Goal: Task Accomplishment & Management: Manage account settings

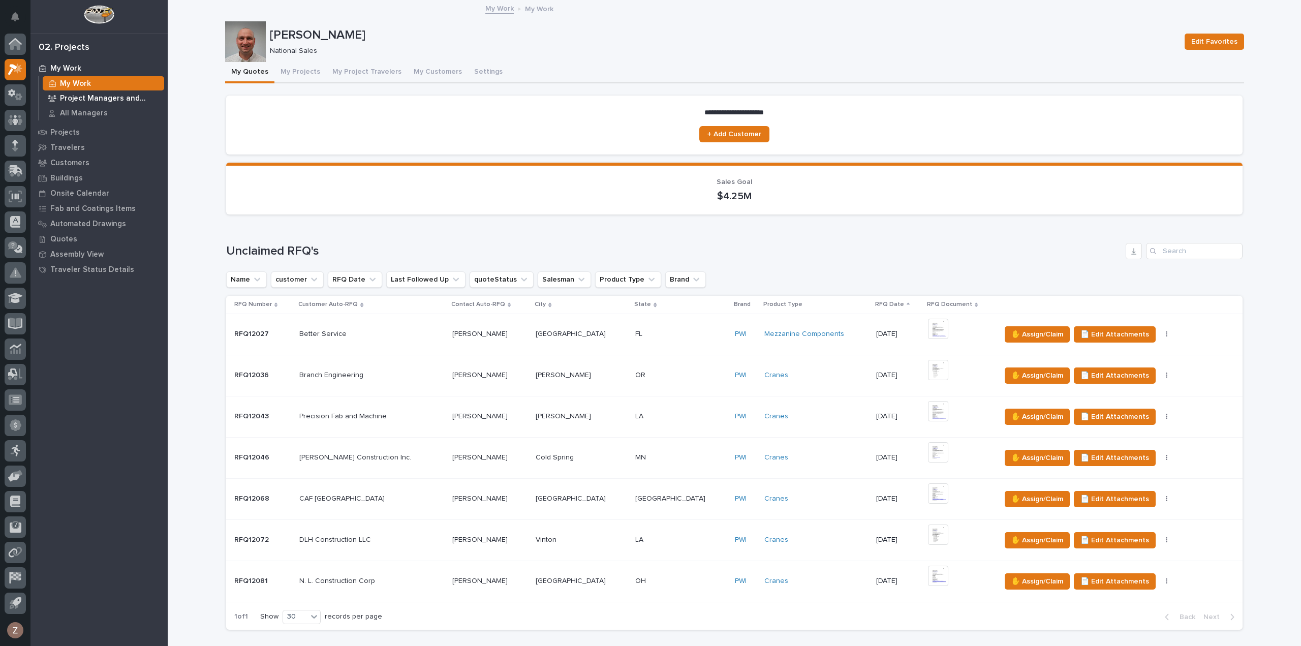
click at [90, 101] on p "Project Managers and Engineers" at bounding box center [110, 98] width 100 height 9
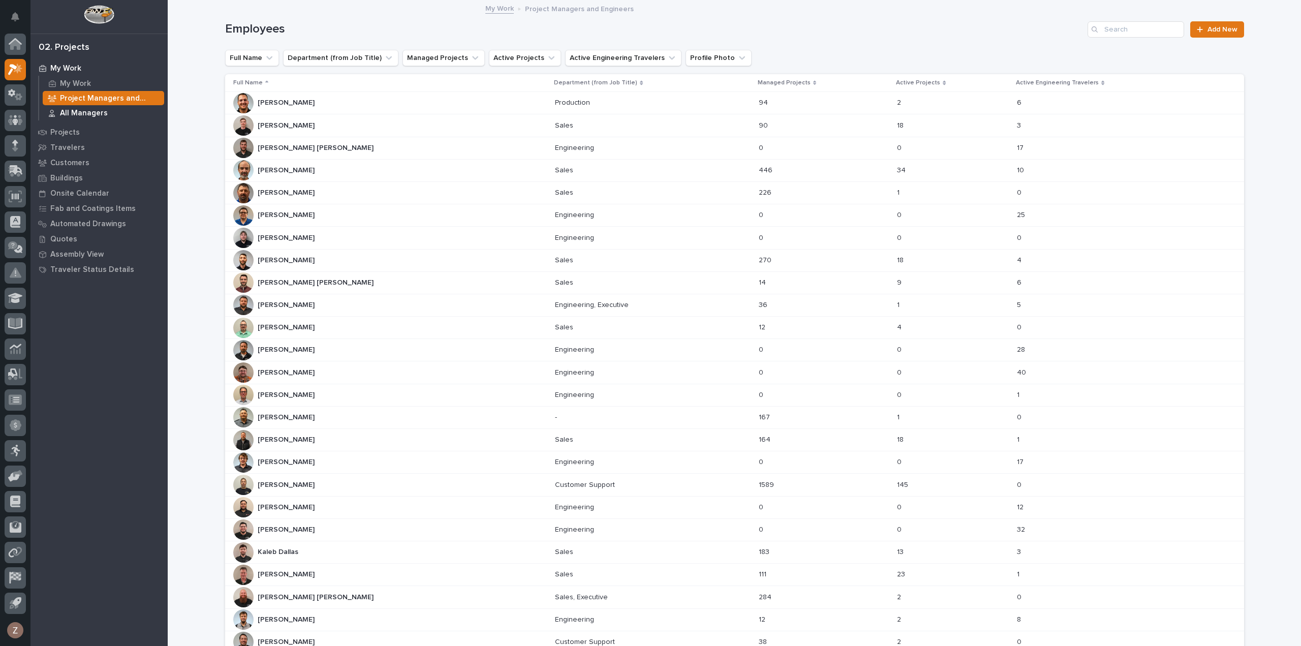
click at [83, 112] on p "All Managers" at bounding box center [84, 113] width 48 height 9
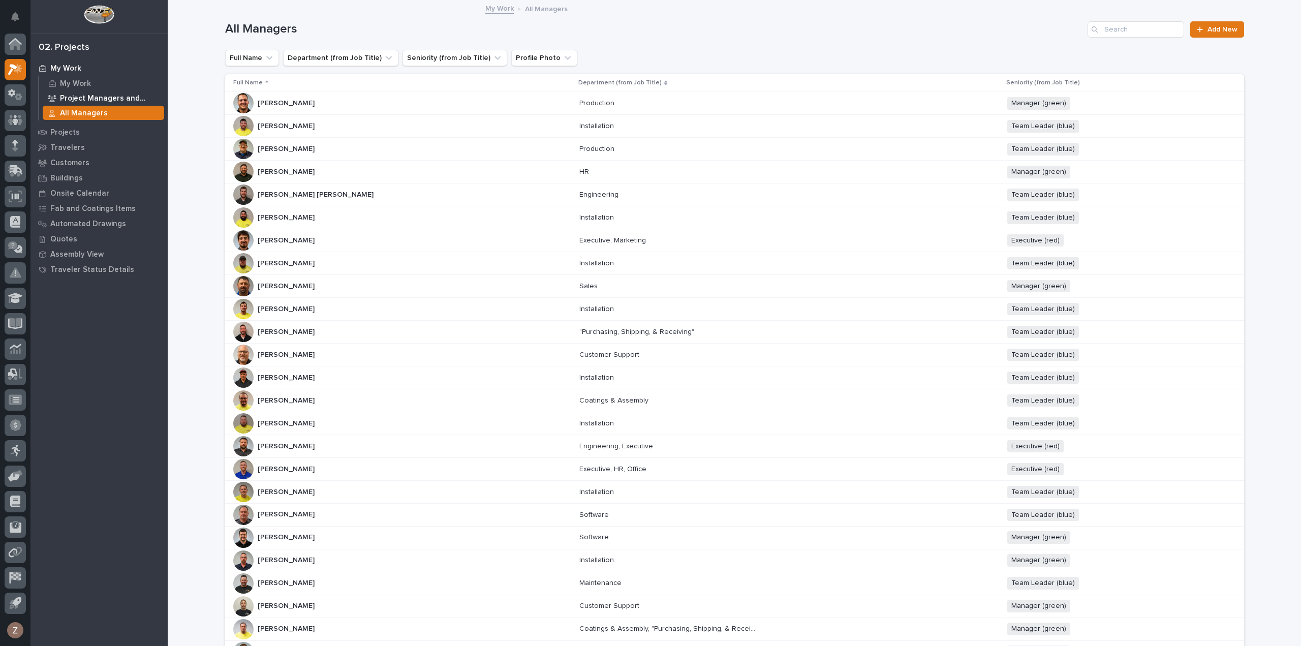
click at [104, 95] on p "Project Managers and Engineers" at bounding box center [110, 98] width 100 height 9
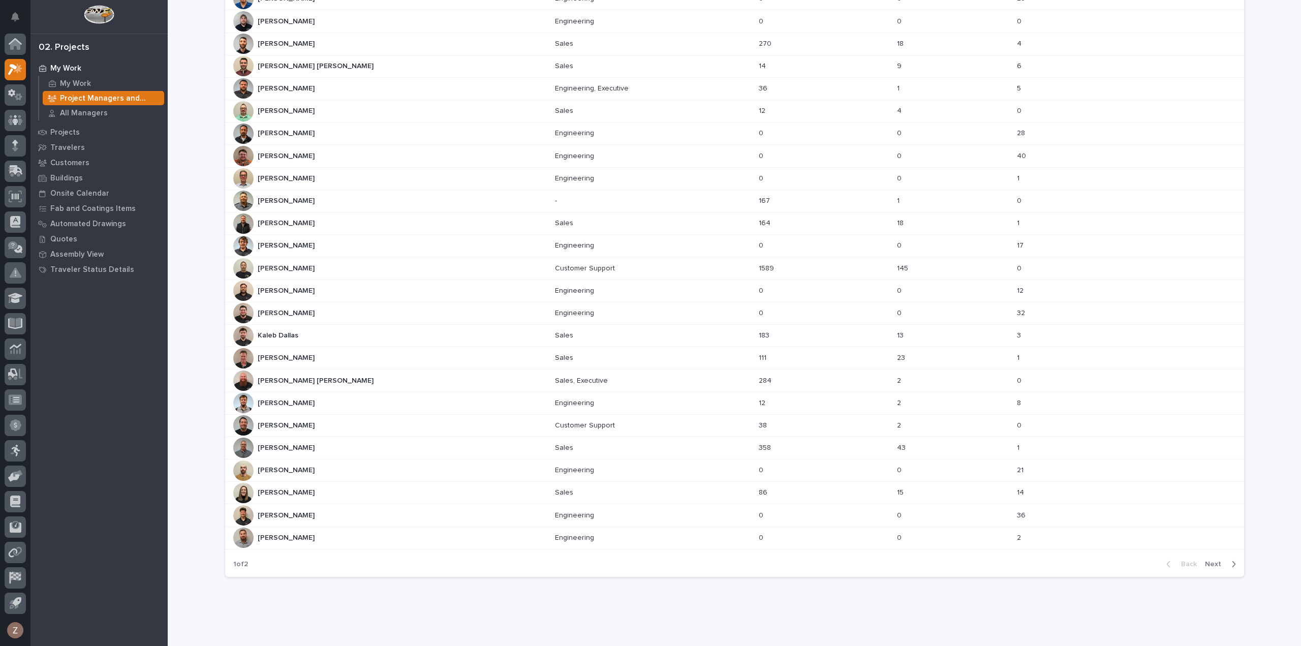
scroll to position [230, 0]
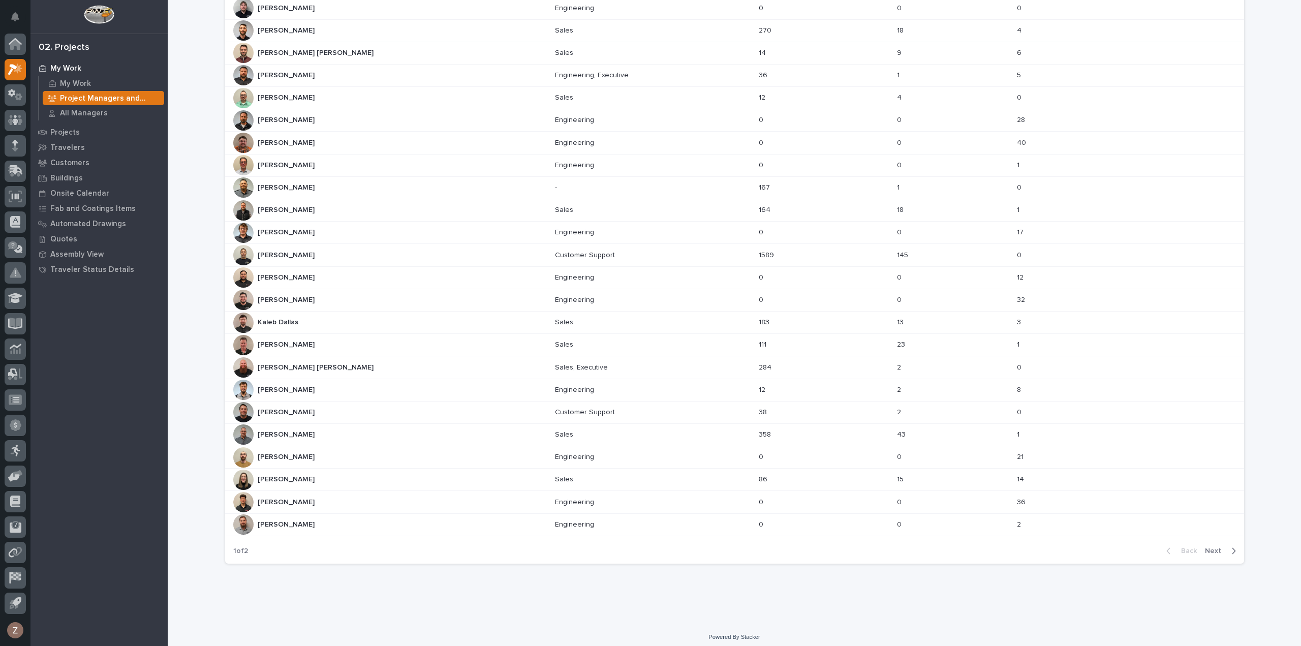
click at [1211, 549] on span "Next" at bounding box center [1216, 550] width 22 height 9
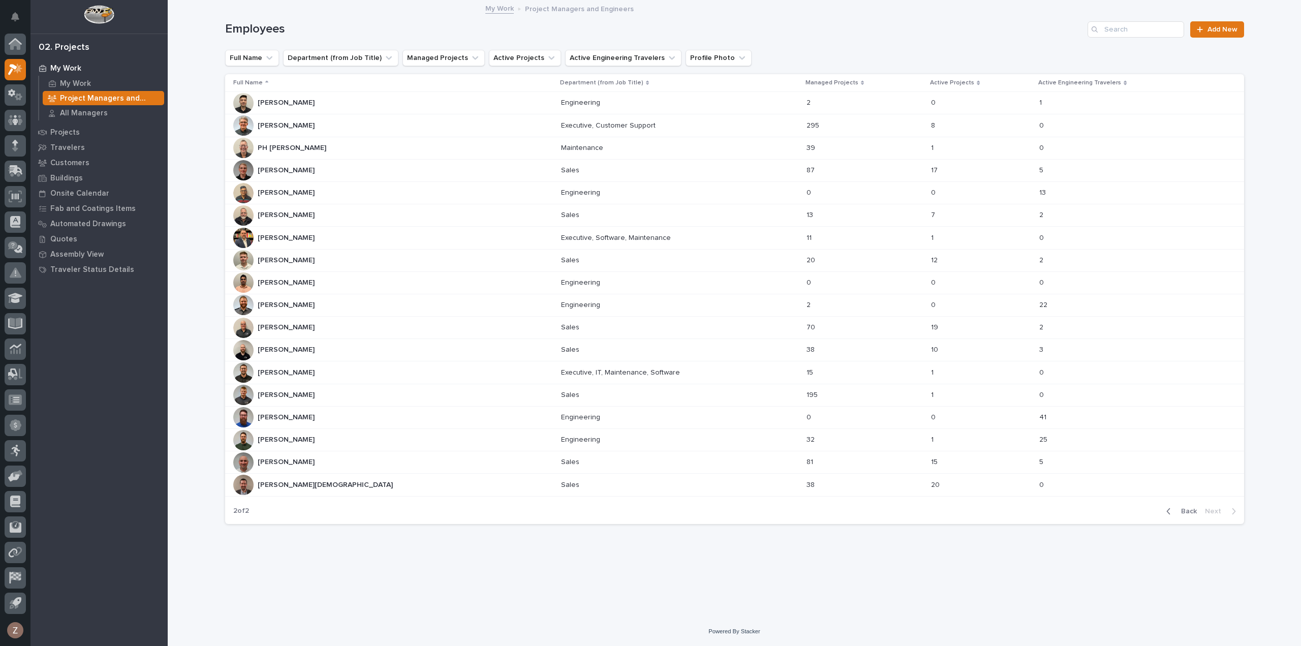
click at [1185, 508] on span "Back" at bounding box center [1186, 511] width 22 height 9
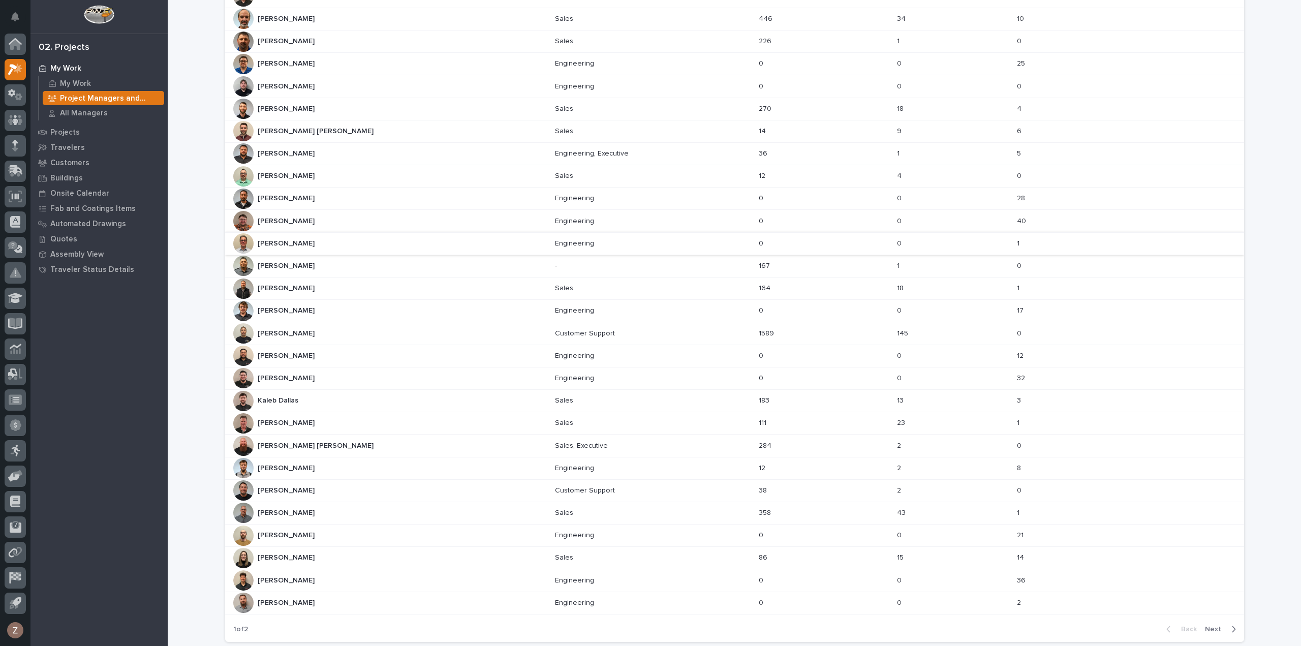
scroll to position [152, 0]
click at [1215, 624] on span "Next" at bounding box center [1216, 628] width 22 height 9
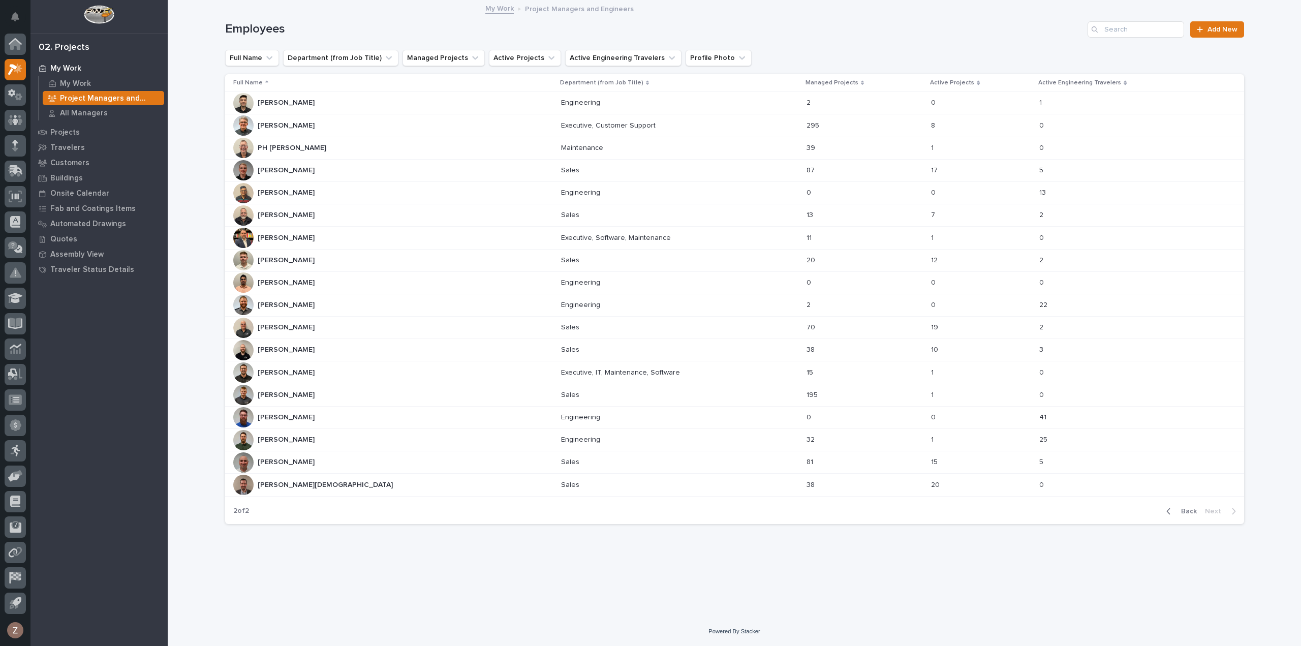
click at [306, 390] on p "[PERSON_NAME]" at bounding box center [287, 394] width 59 height 11
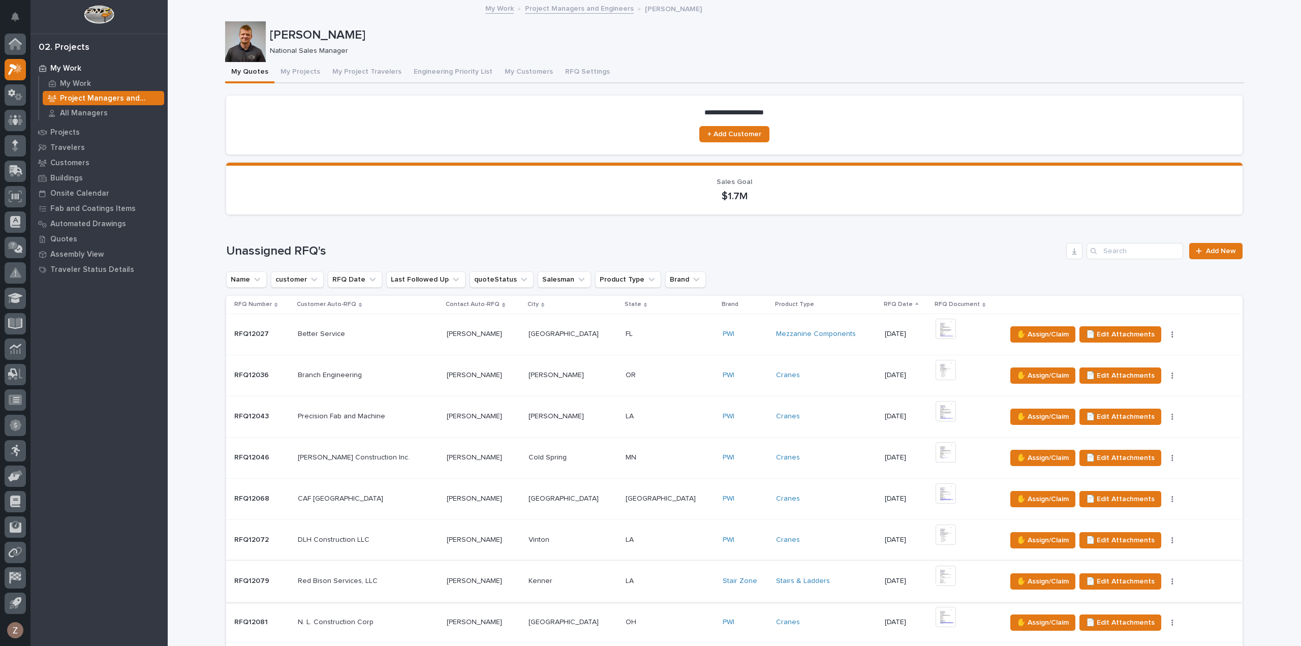
scroll to position [356, 0]
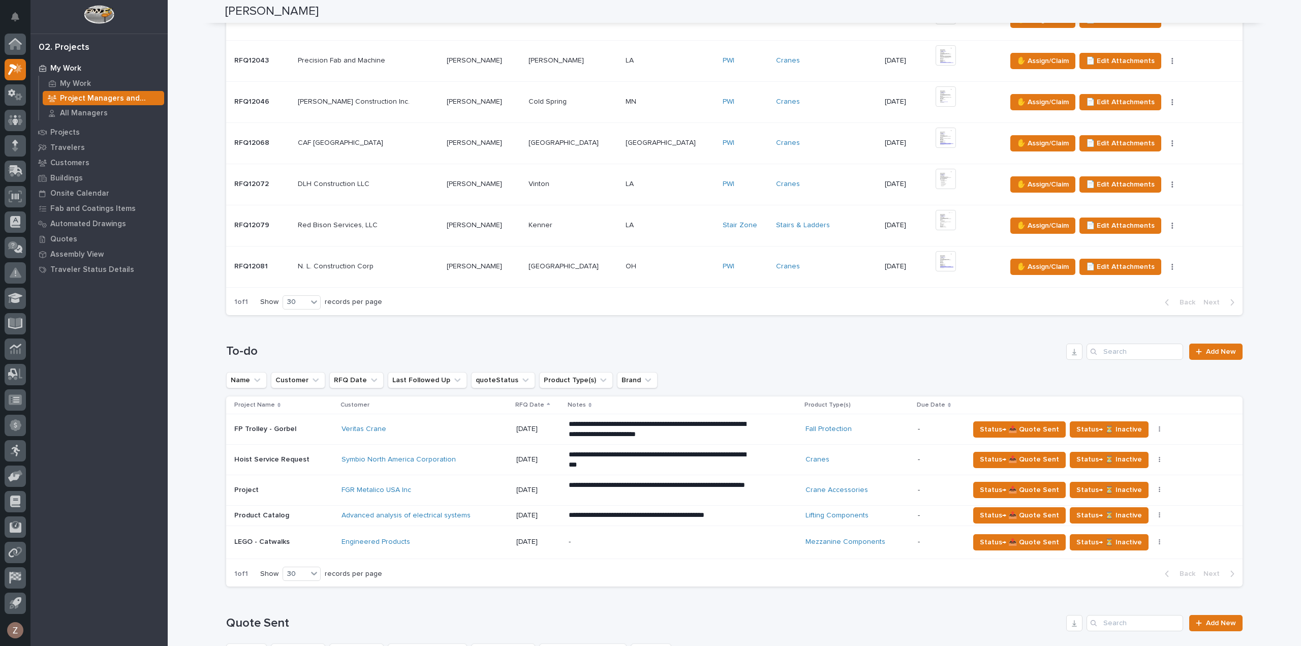
click at [608, 450] on p "**********" at bounding box center [658, 460] width 178 height 20
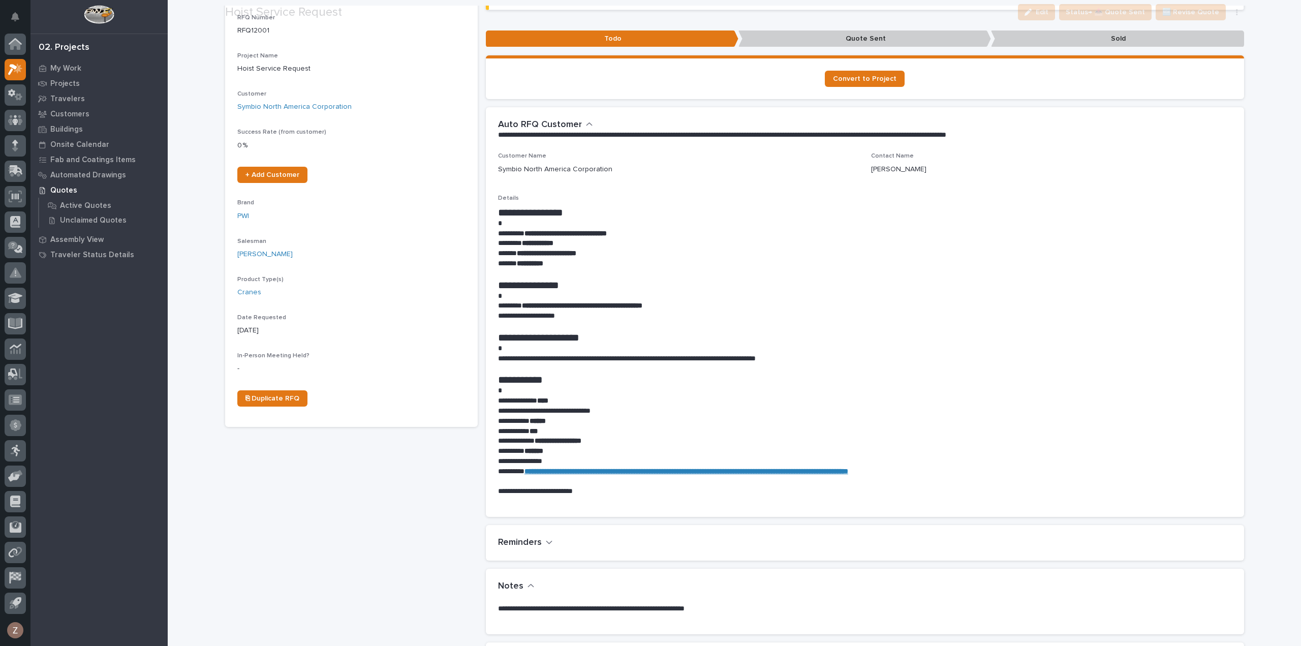
scroll to position [254, 0]
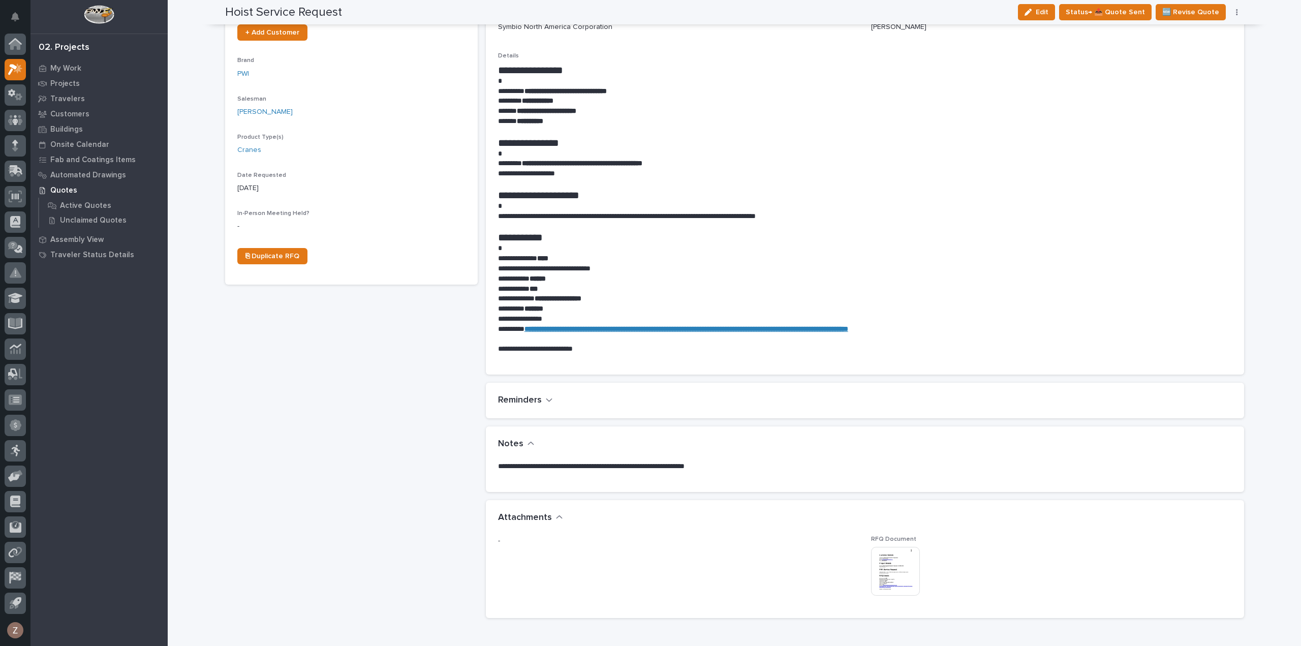
click at [899, 571] on img at bounding box center [895, 571] width 49 height 49
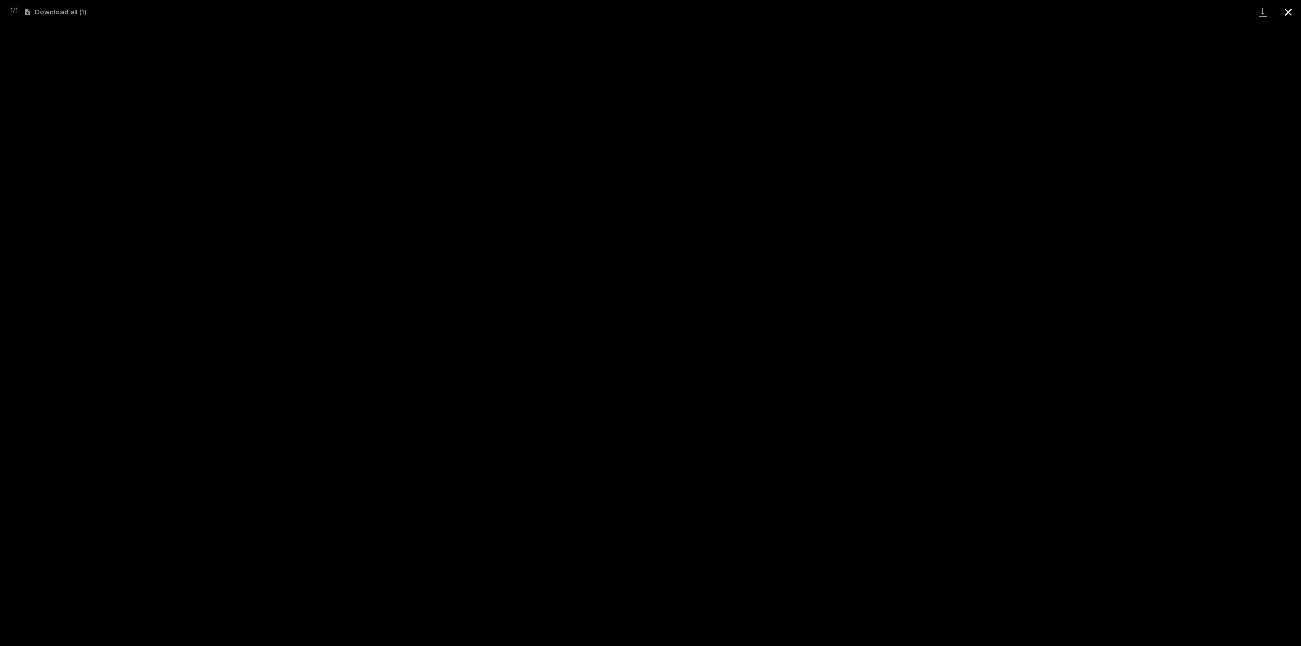
click at [1293, 12] on button "Close gallery" at bounding box center [1288, 12] width 25 height 24
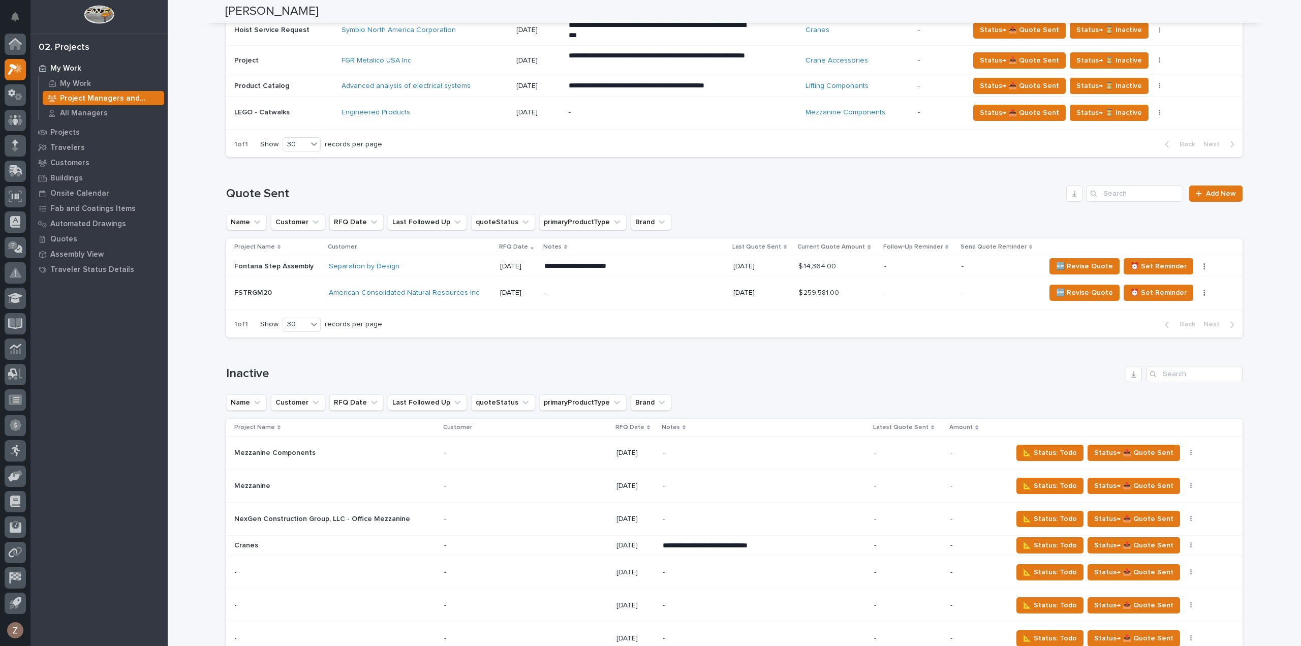
scroll to position [430, 0]
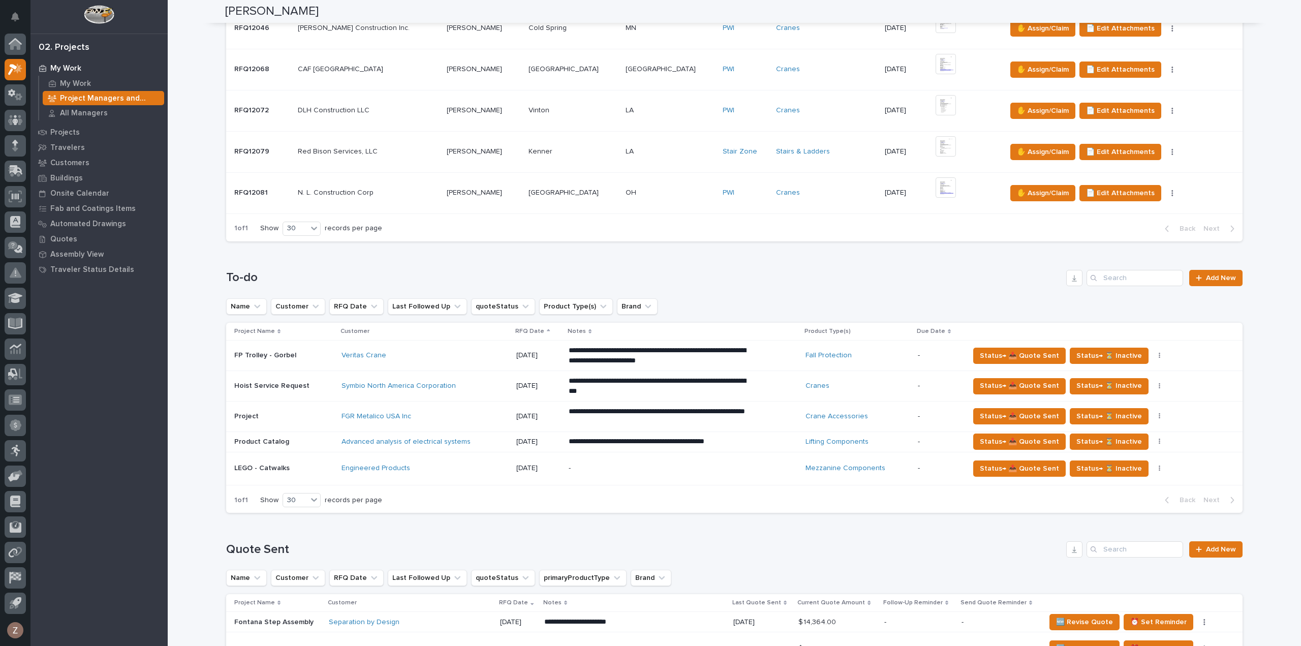
click at [447, 408] on div "FGR Metalico USA Inc" at bounding box center [425, 416] width 167 height 17
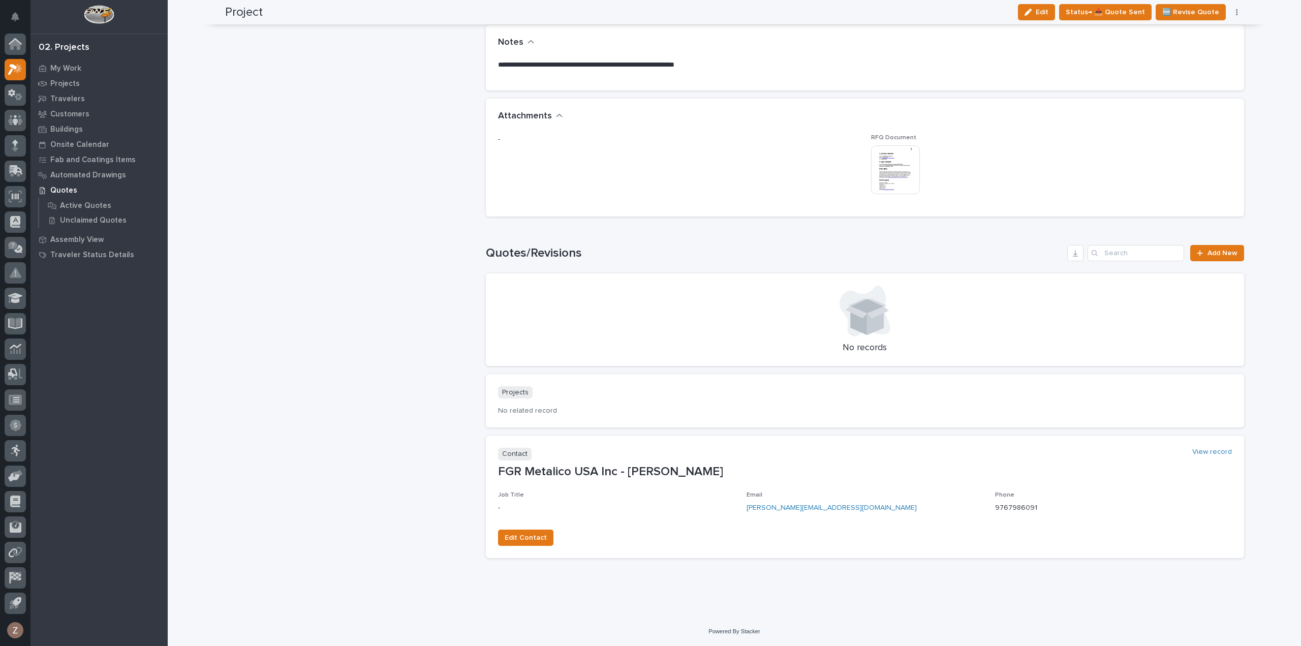
scroll to position [320, 0]
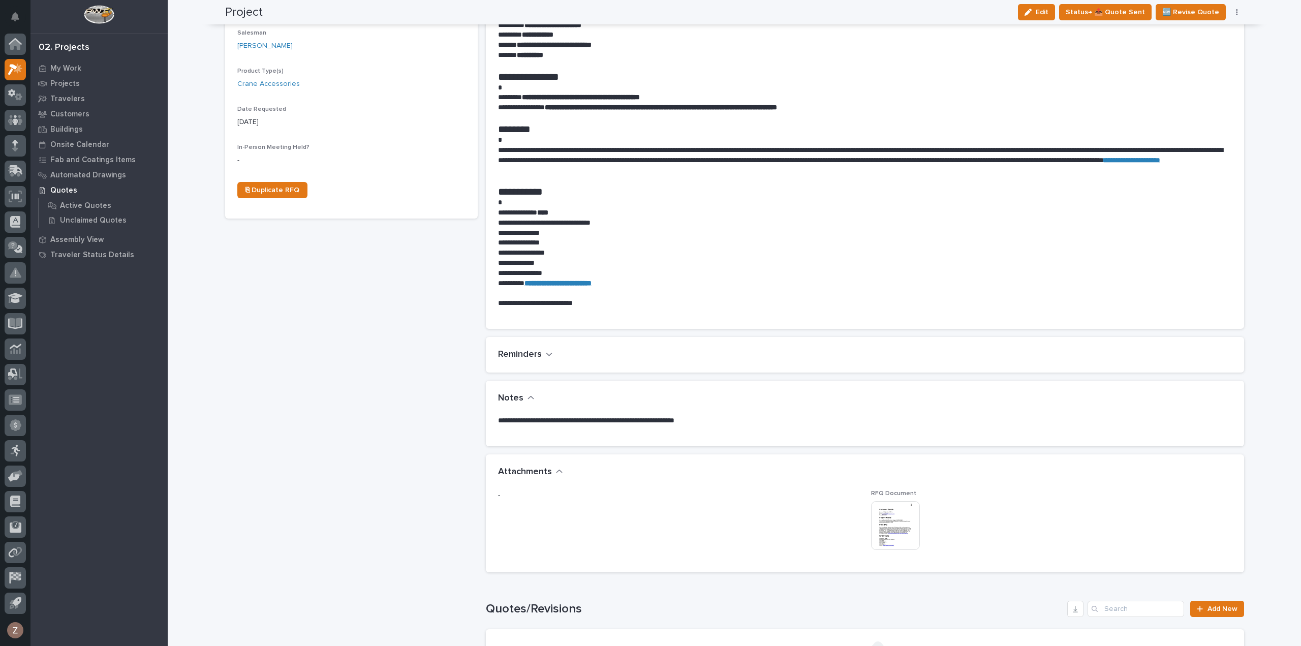
click at [884, 517] on img at bounding box center [895, 525] width 49 height 49
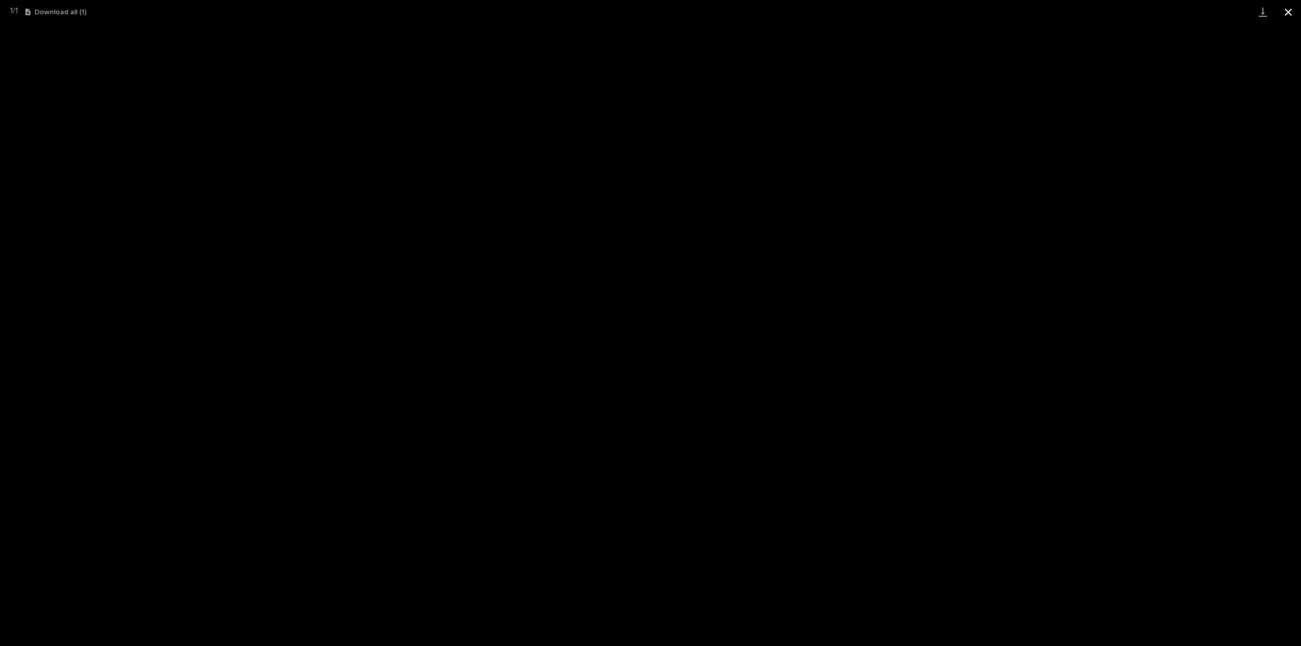
click at [1284, 13] on button "Close gallery" at bounding box center [1288, 12] width 25 height 24
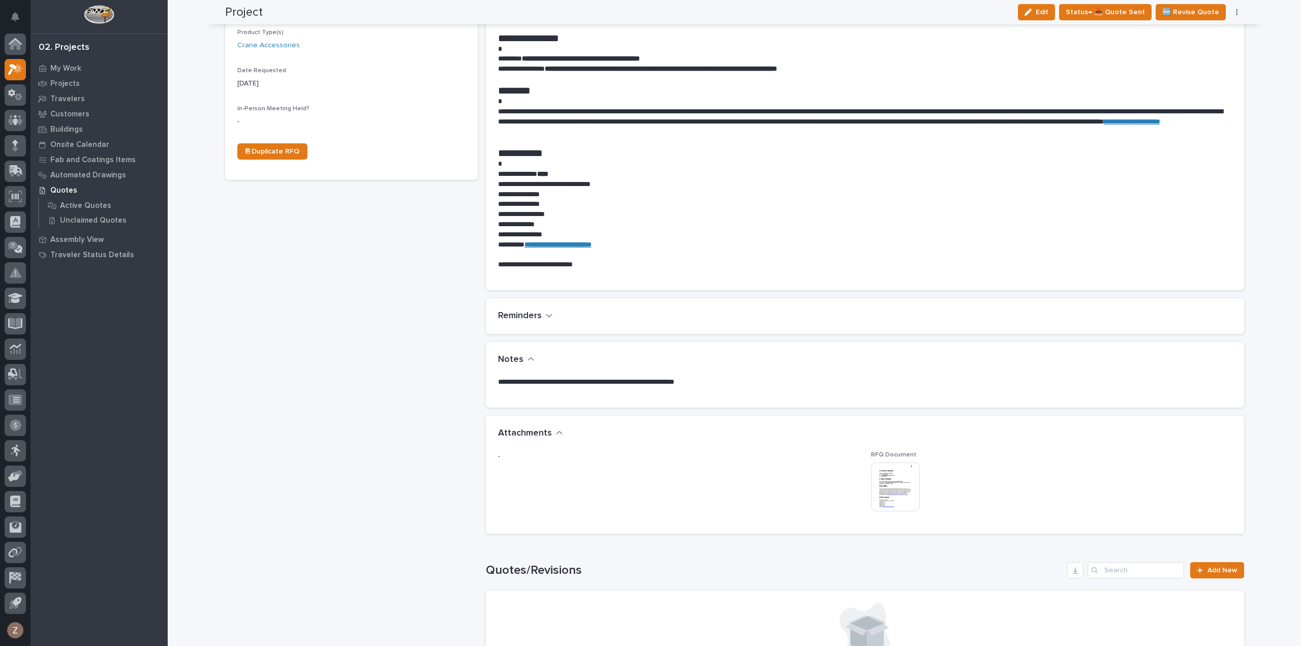
scroll to position [407, 0]
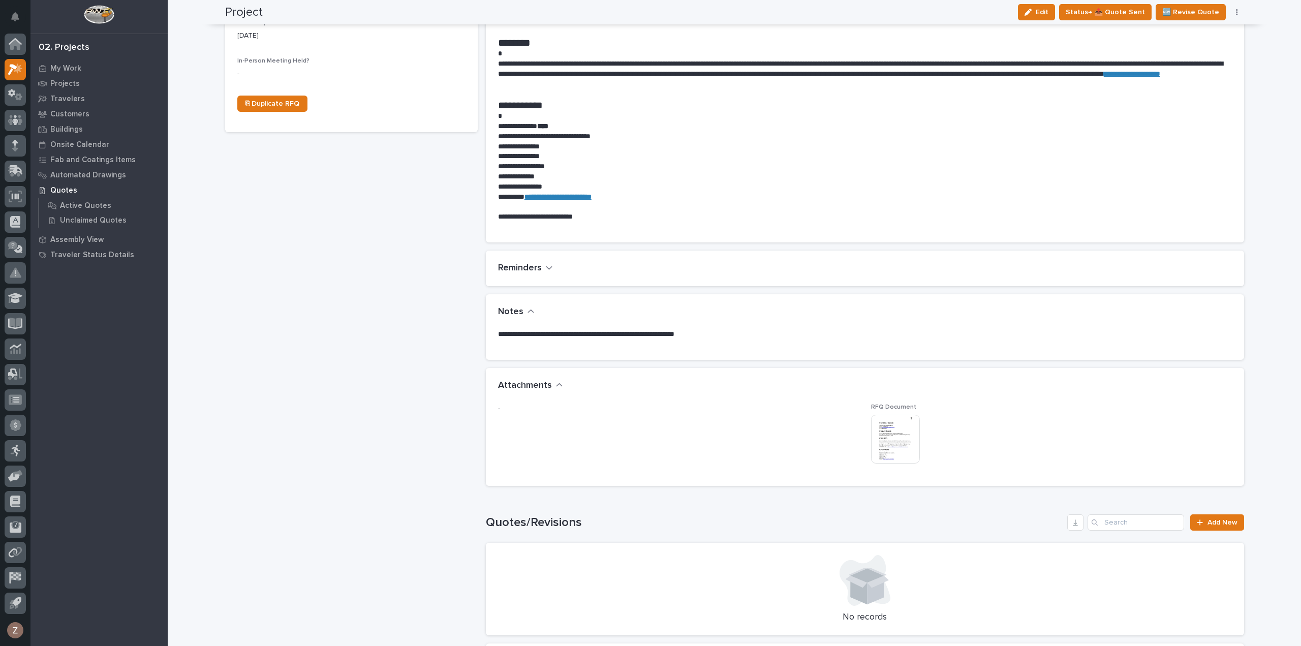
click at [908, 437] on img at bounding box center [895, 439] width 49 height 49
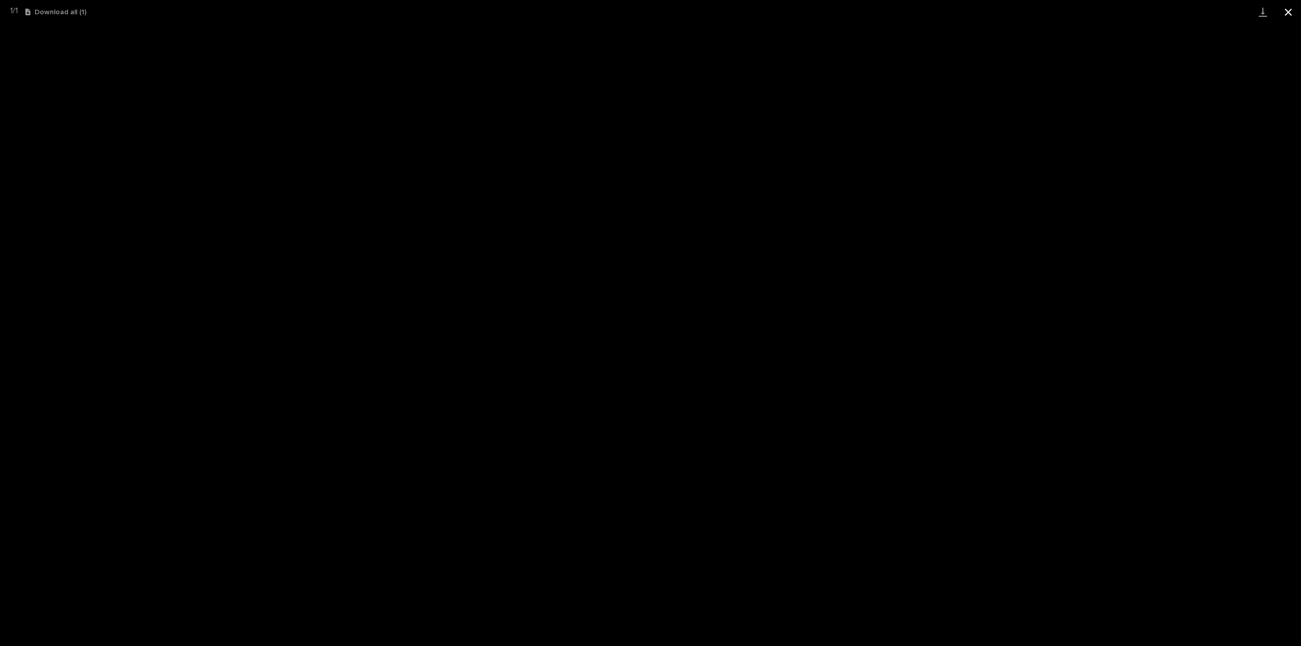
click at [1284, 11] on button "Close gallery" at bounding box center [1288, 12] width 25 height 24
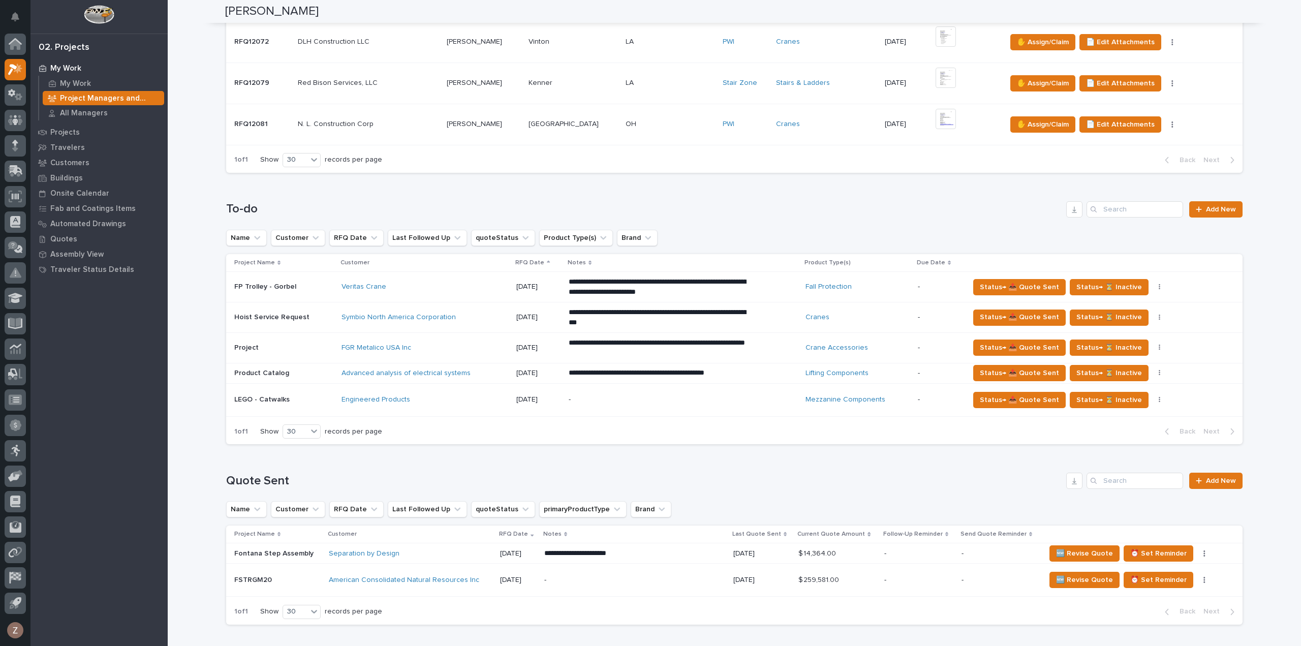
scroll to position [508, 0]
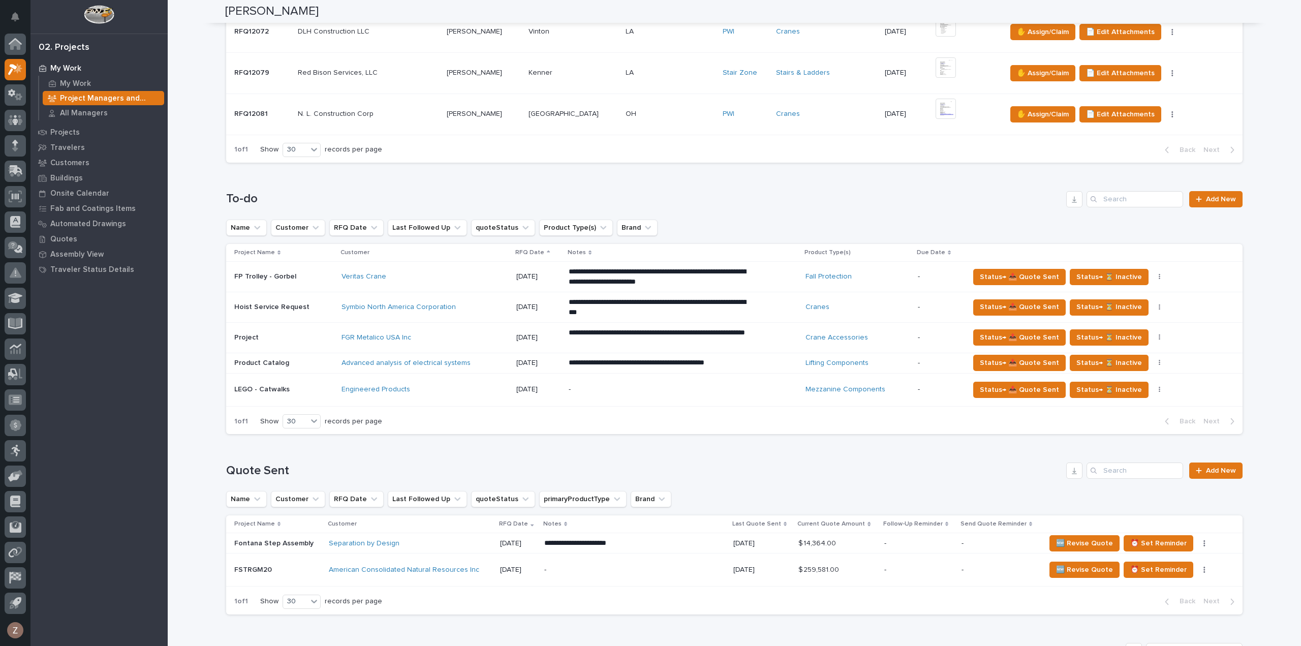
click at [474, 362] on div "Advanced analysis of electrical systems" at bounding box center [425, 363] width 167 height 9
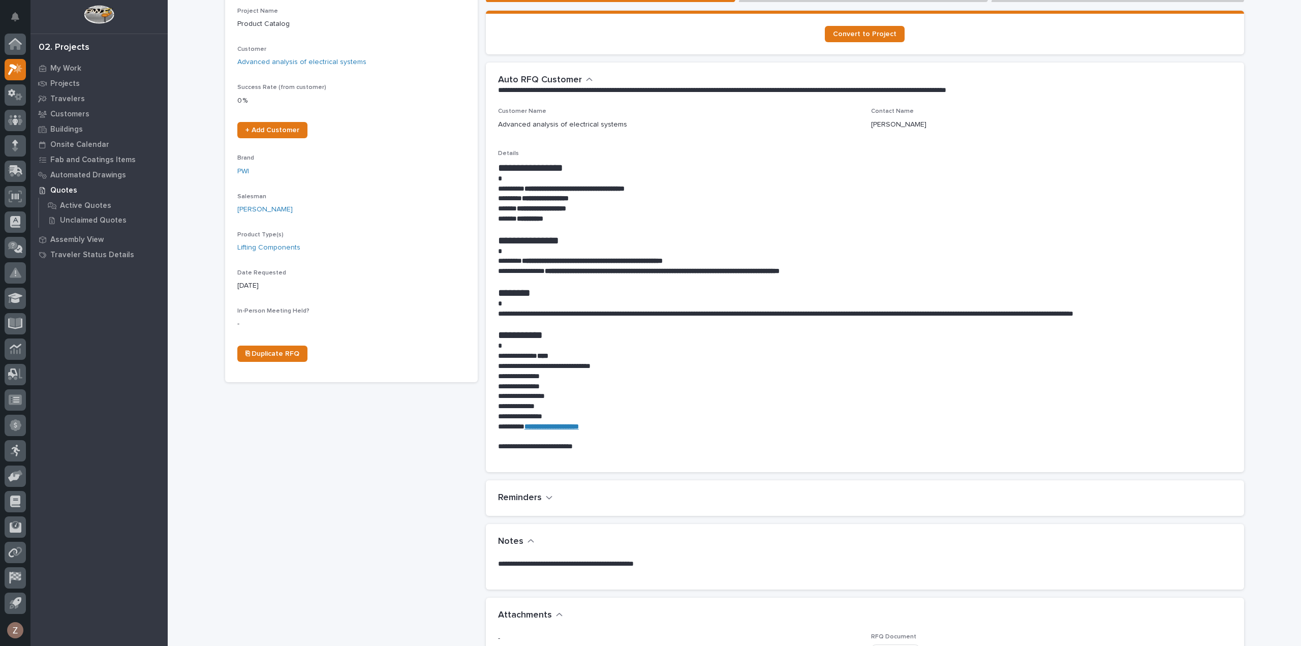
scroll to position [254, 0]
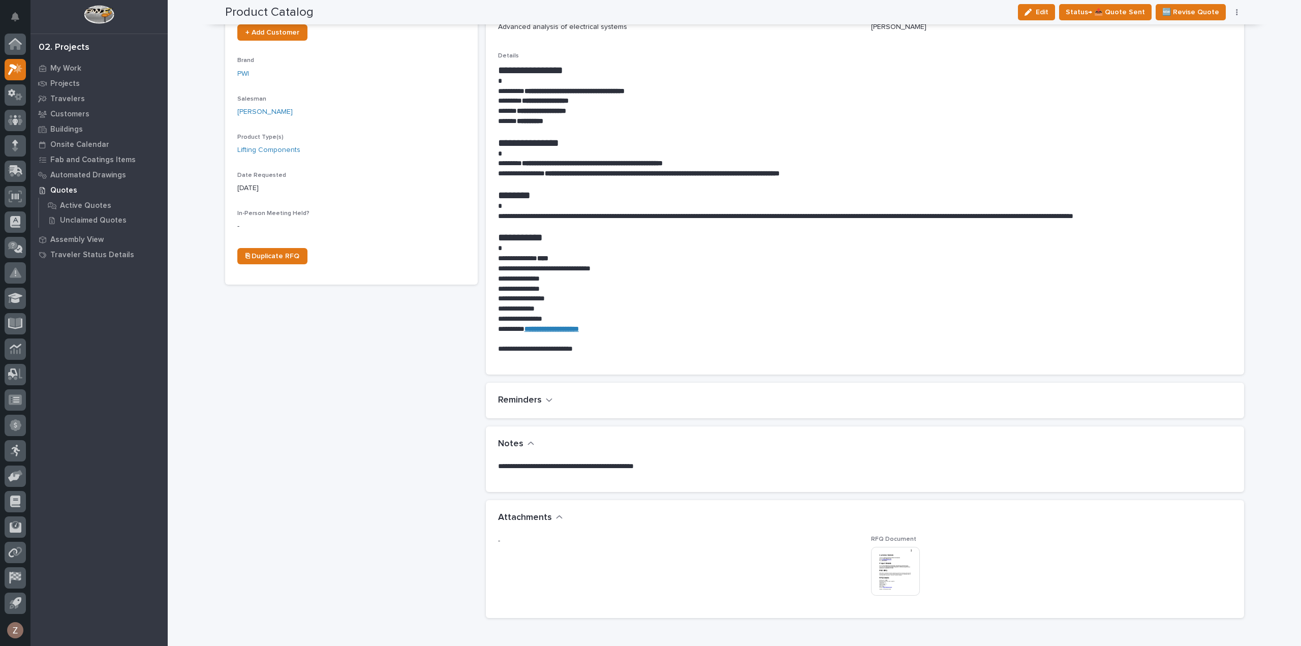
click at [890, 569] on img at bounding box center [895, 571] width 49 height 49
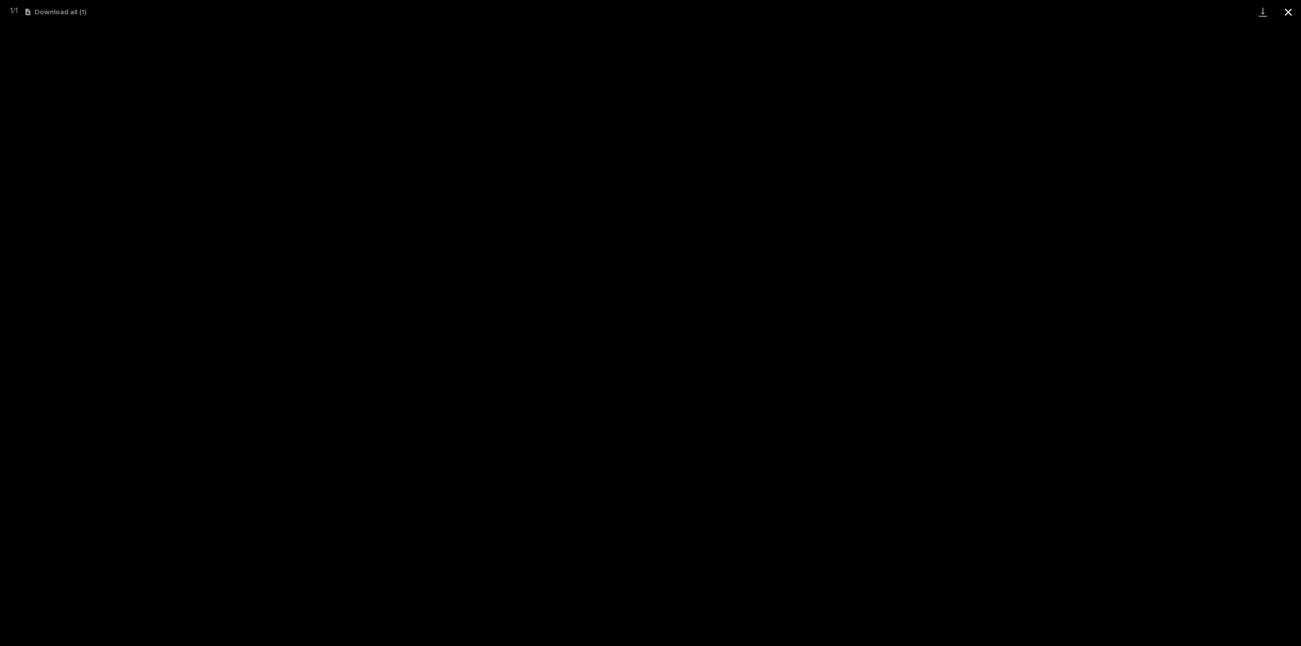
click at [1289, 10] on button "Close gallery" at bounding box center [1288, 12] width 25 height 24
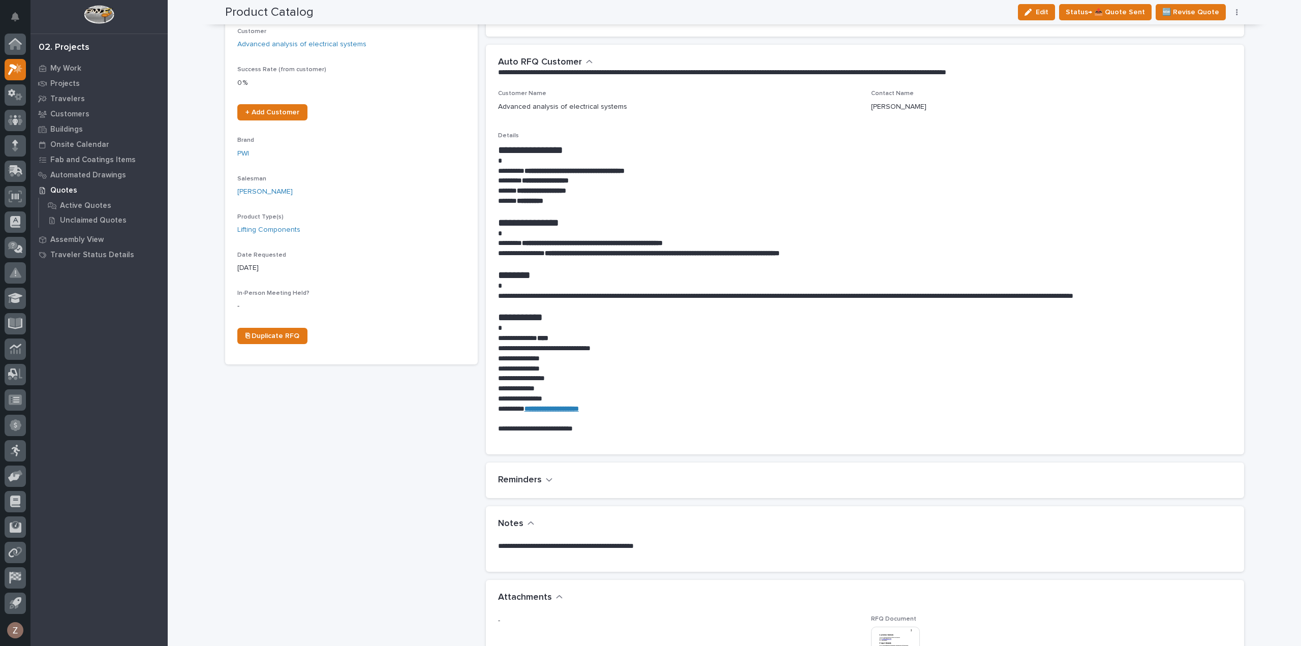
scroll to position [0, 0]
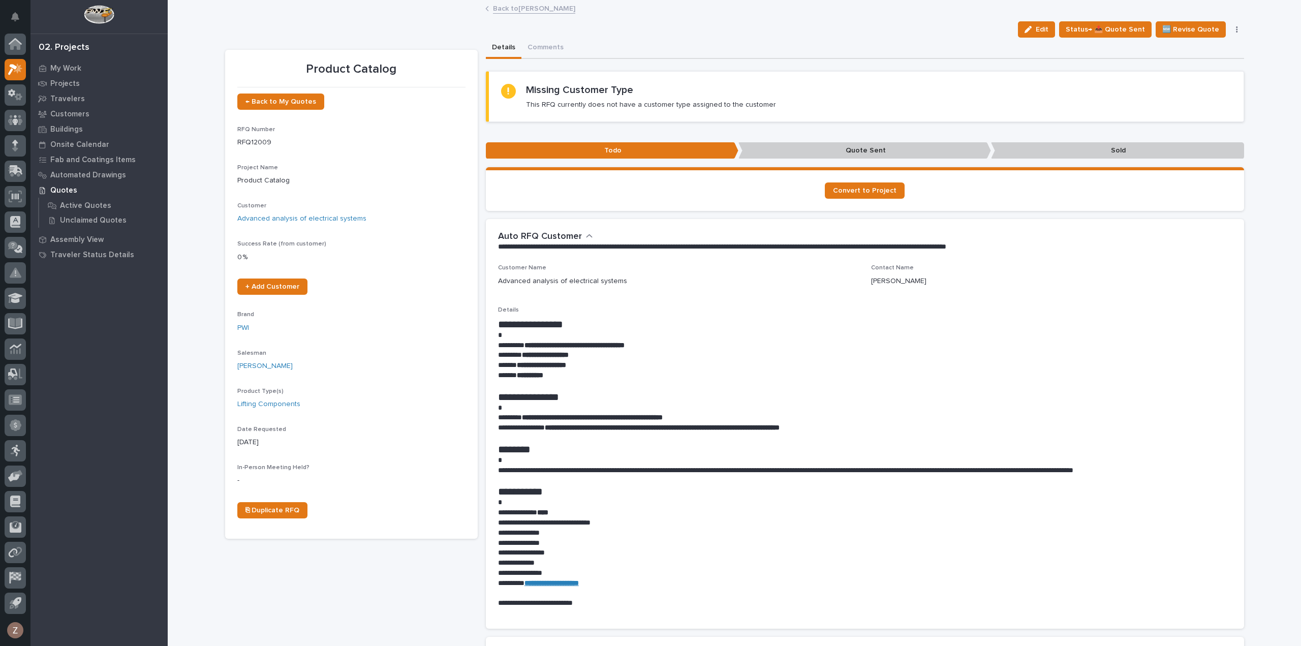
click at [507, 12] on link "Back to [PERSON_NAME]" at bounding box center [534, 8] width 82 height 12
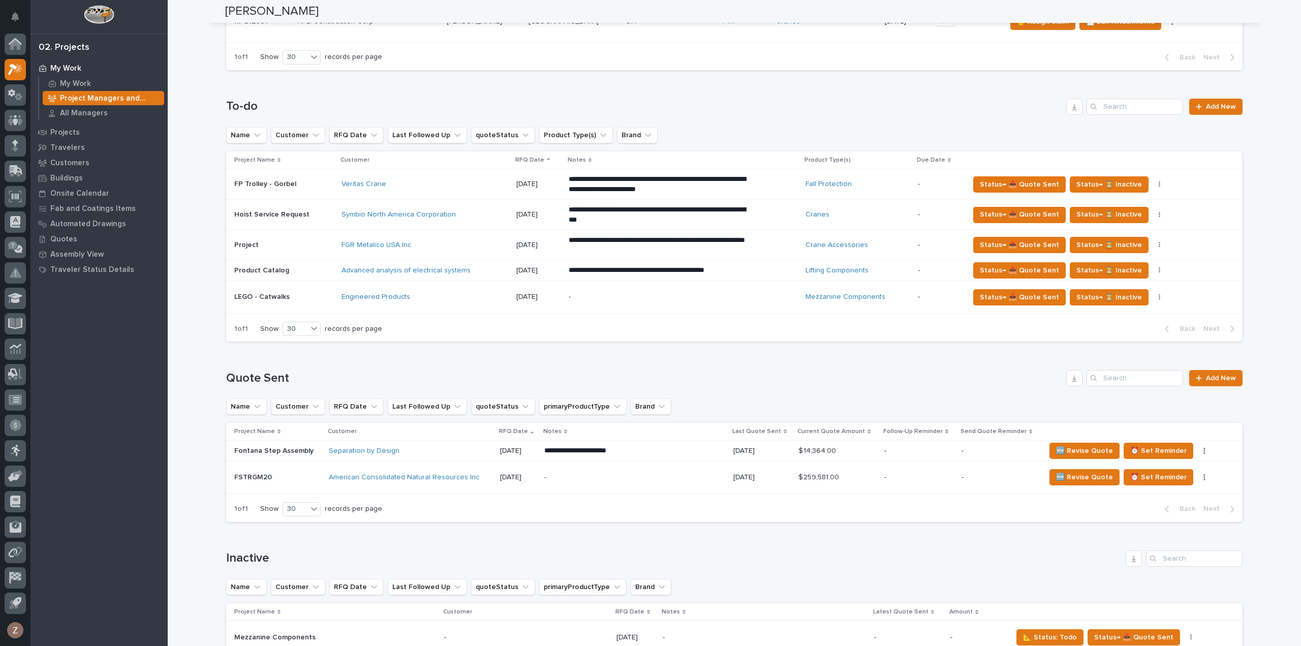
scroll to position [559, 0]
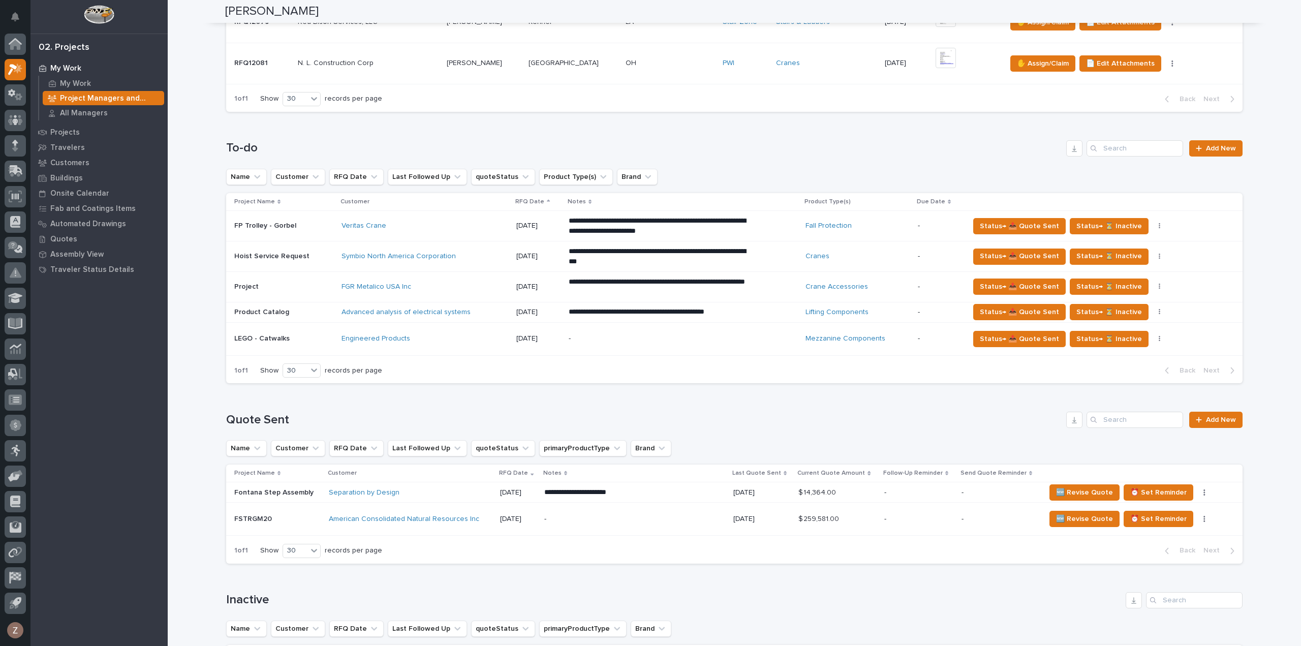
click at [446, 337] on div "Engineered Products" at bounding box center [425, 338] width 167 height 9
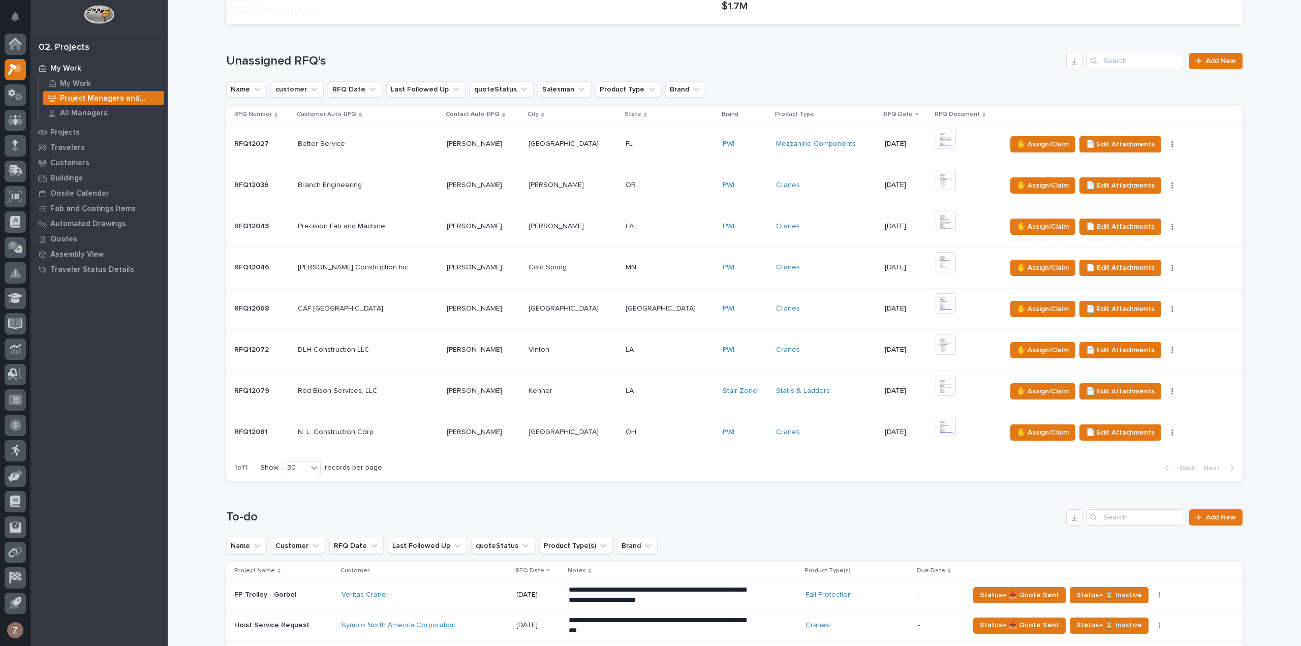
scroll to position [407, 0]
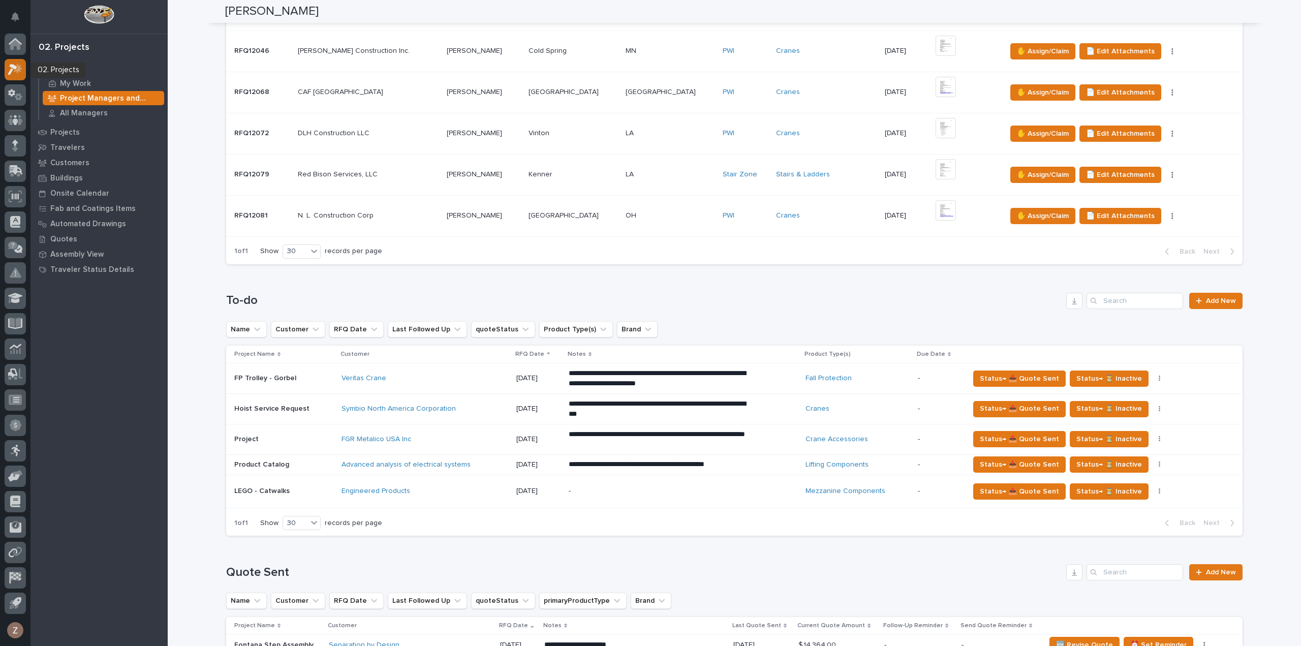
click at [23, 72] on div at bounding box center [15, 69] width 21 height 21
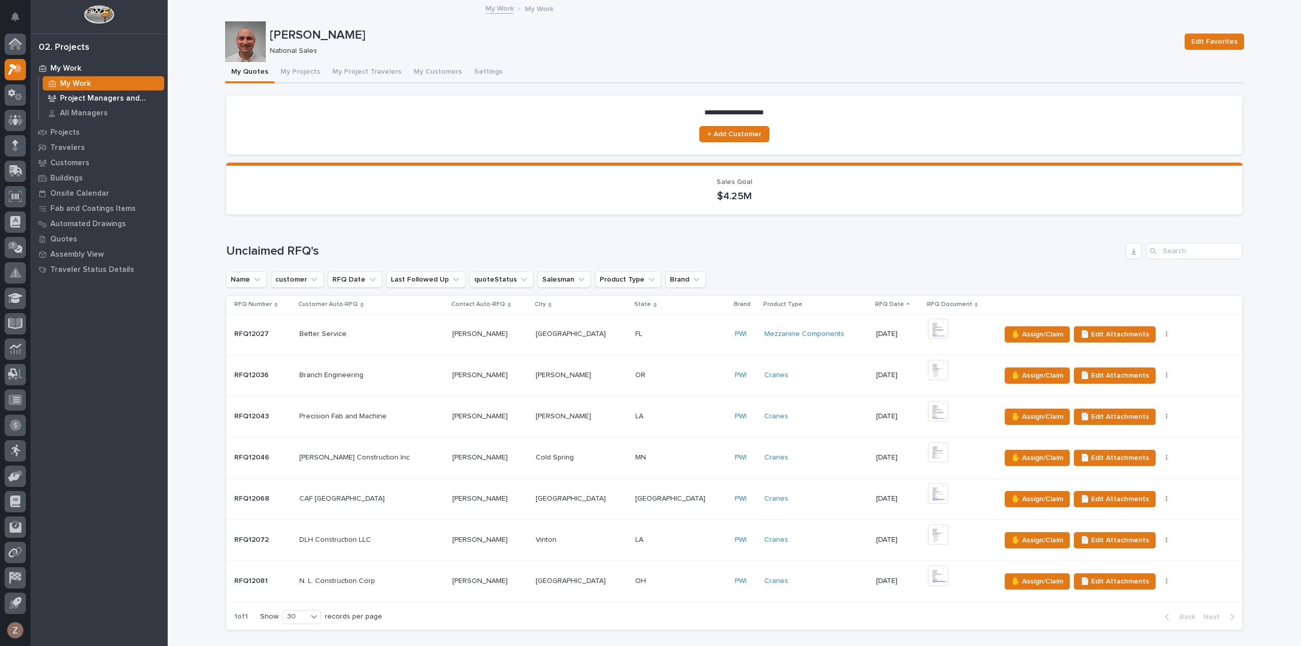
click at [91, 101] on p "Project Managers and Engineers" at bounding box center [110, 98] width 100 height 9
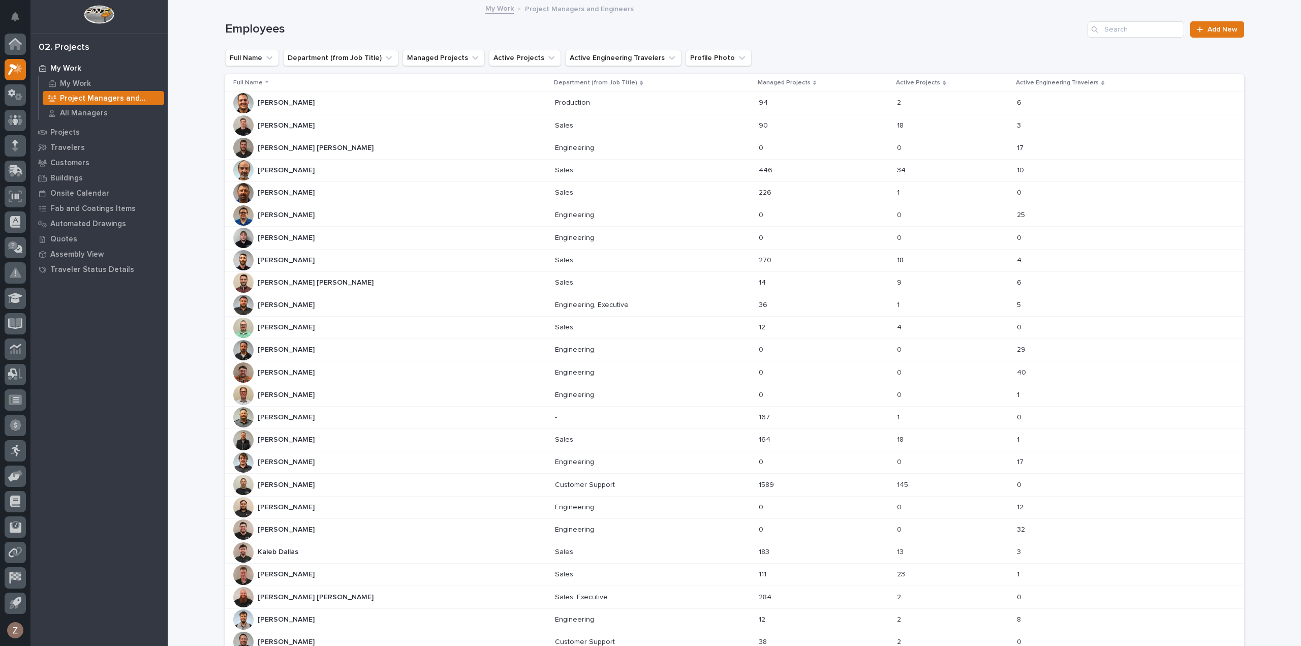
click at [313, 324] on div "[PERSON_NAME] [PERSON_NAME]" at bounding box center [390, 328] width 314 height 20
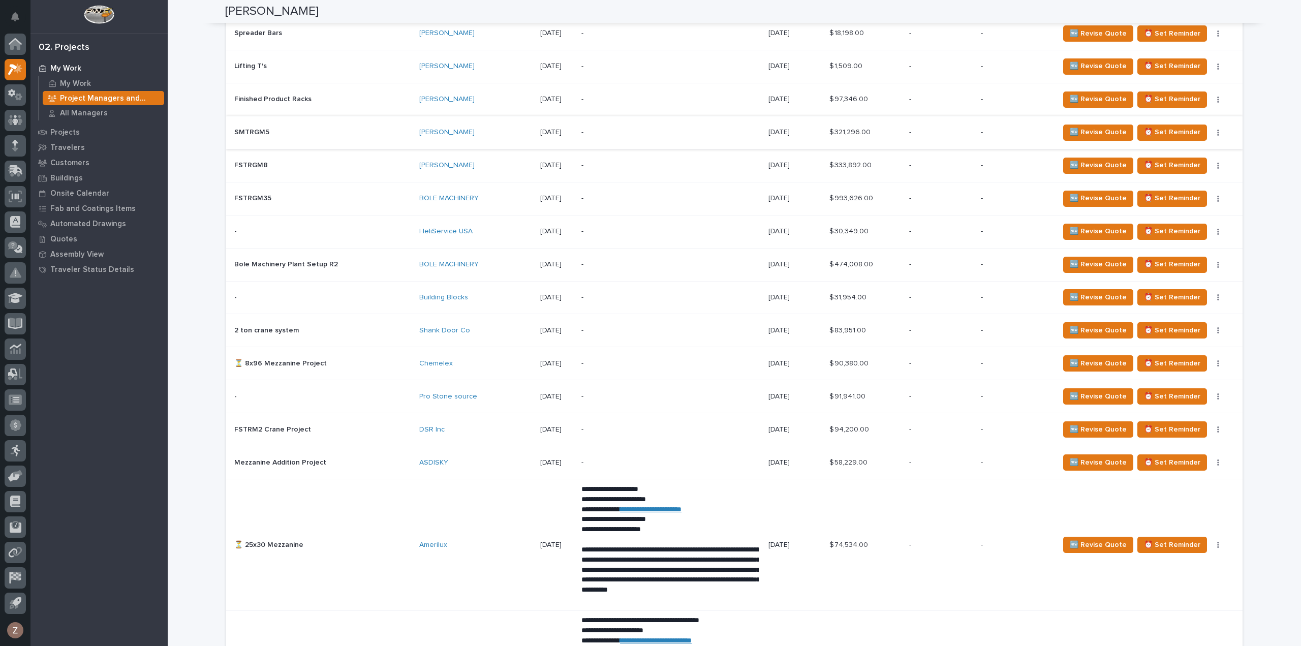
scroll to position [1017, 0]
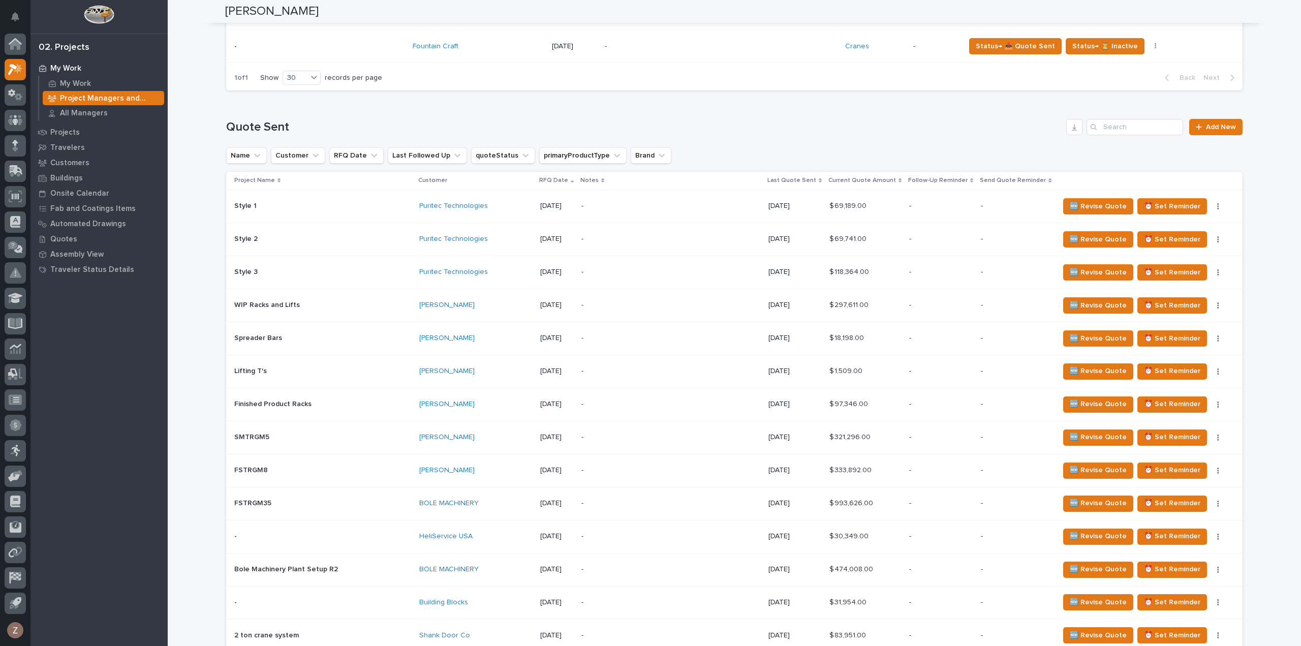
click at [343, 204] on p at bounding box center [322, 206] width 177 height 9
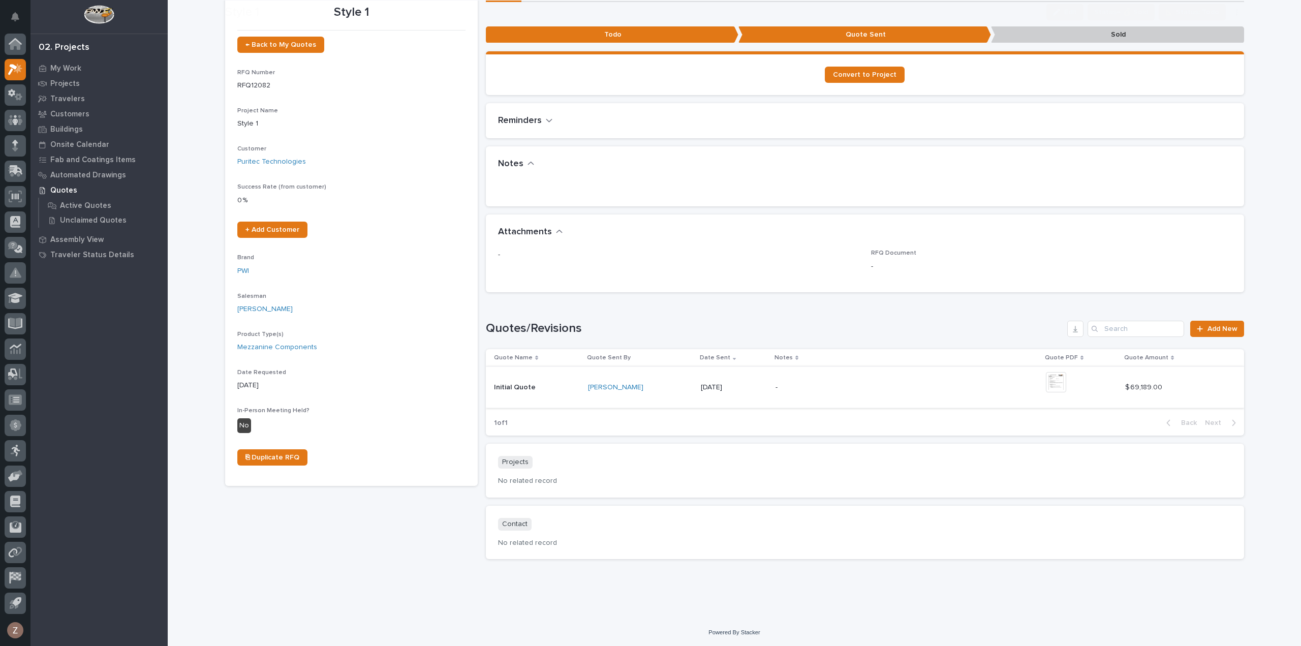
scroll to position [57, 0]
click at [1059, 379] on img at bounding box center [1056, 382] width 20 height 20
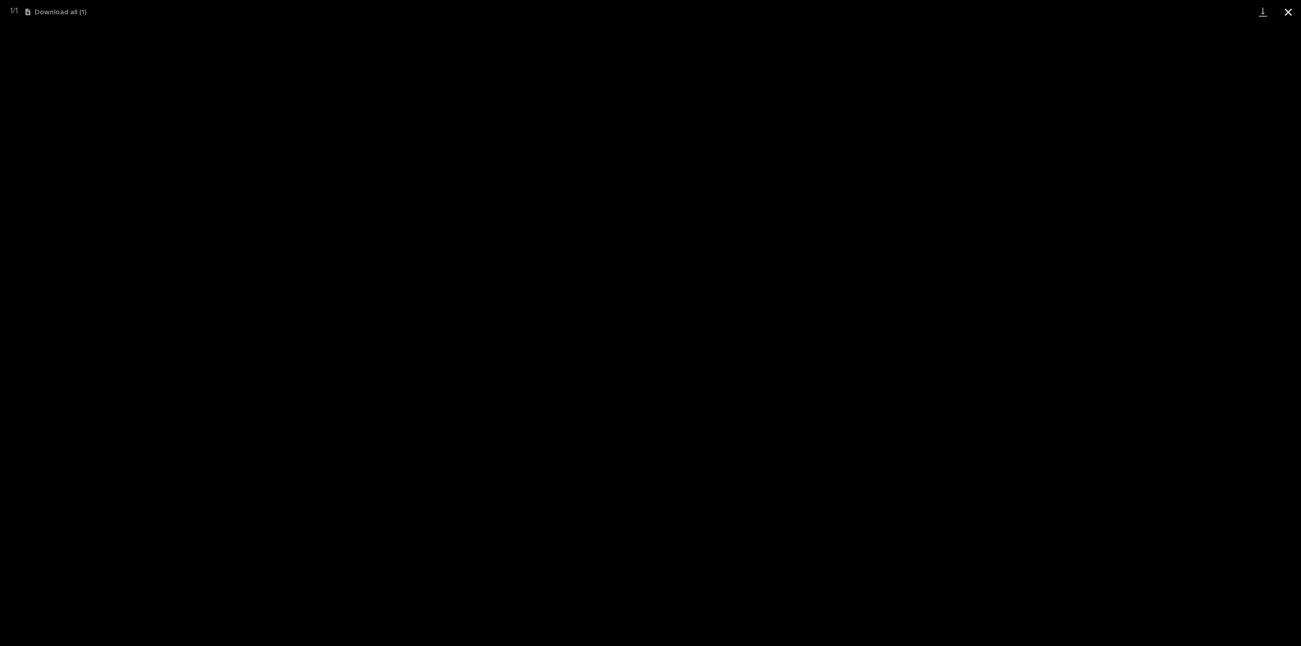
click at [1288, 8] on button "Close gallery" at bounding box center [1288, 12] width 25 height 24
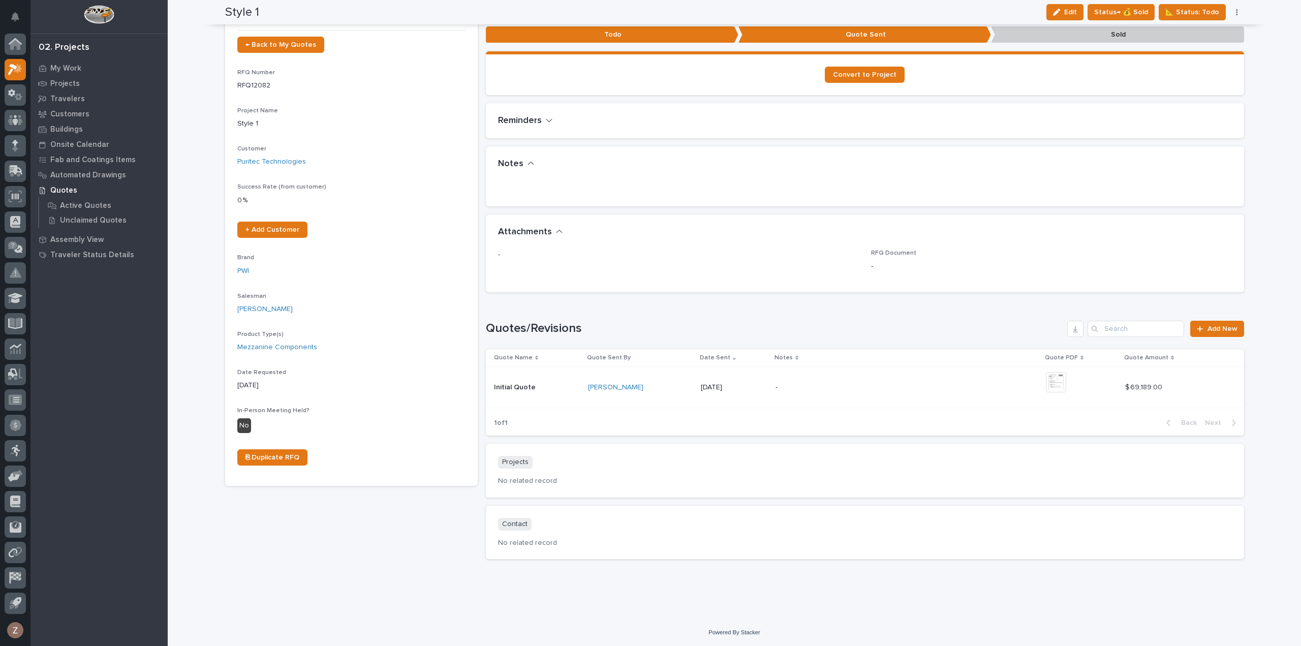
scroll to position [0, 0]
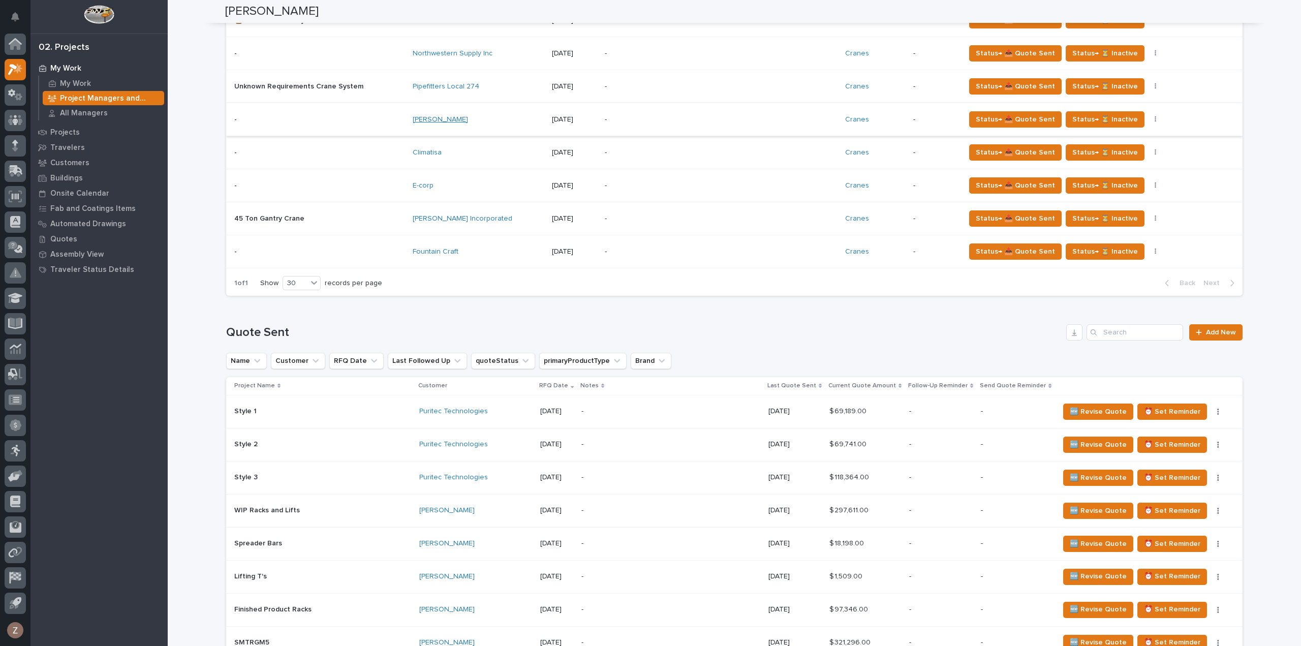
scroll to position [915, 0]
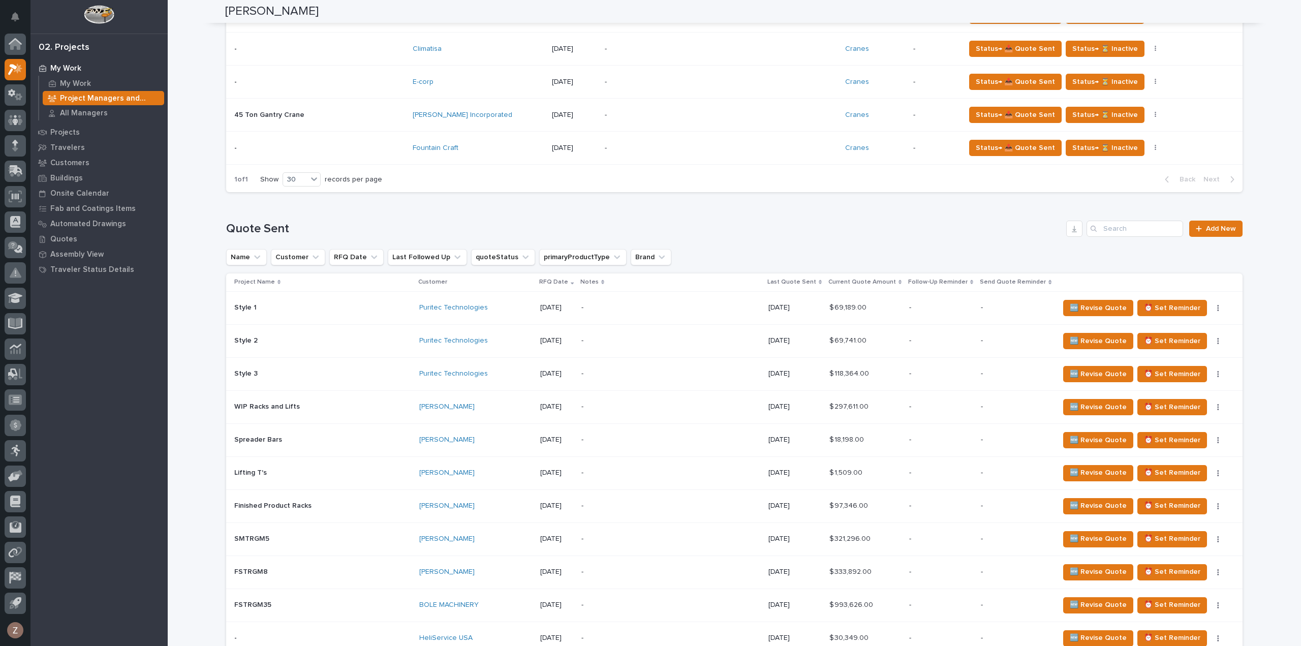
click at [454, 336] on div "Puritec Technologies" at bounding box center [475, 340] width 113 height 9
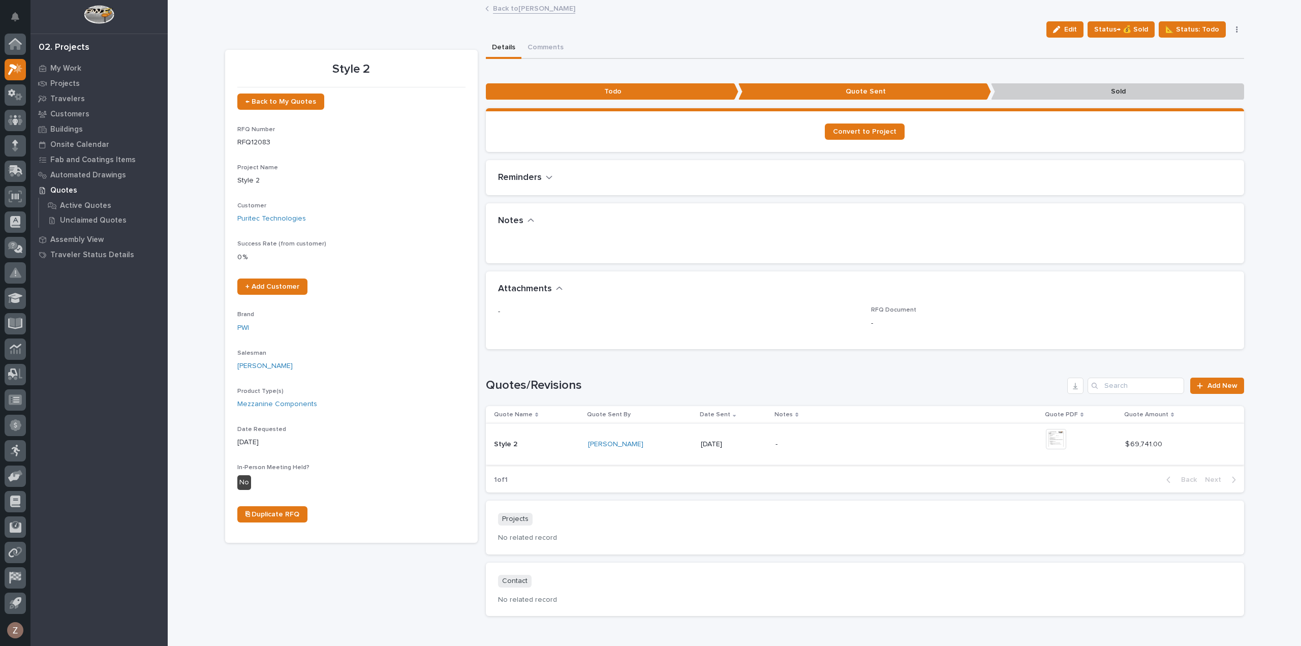
click at [1061, 444] on img at bounding box center [1056, 439] width 20 height 20
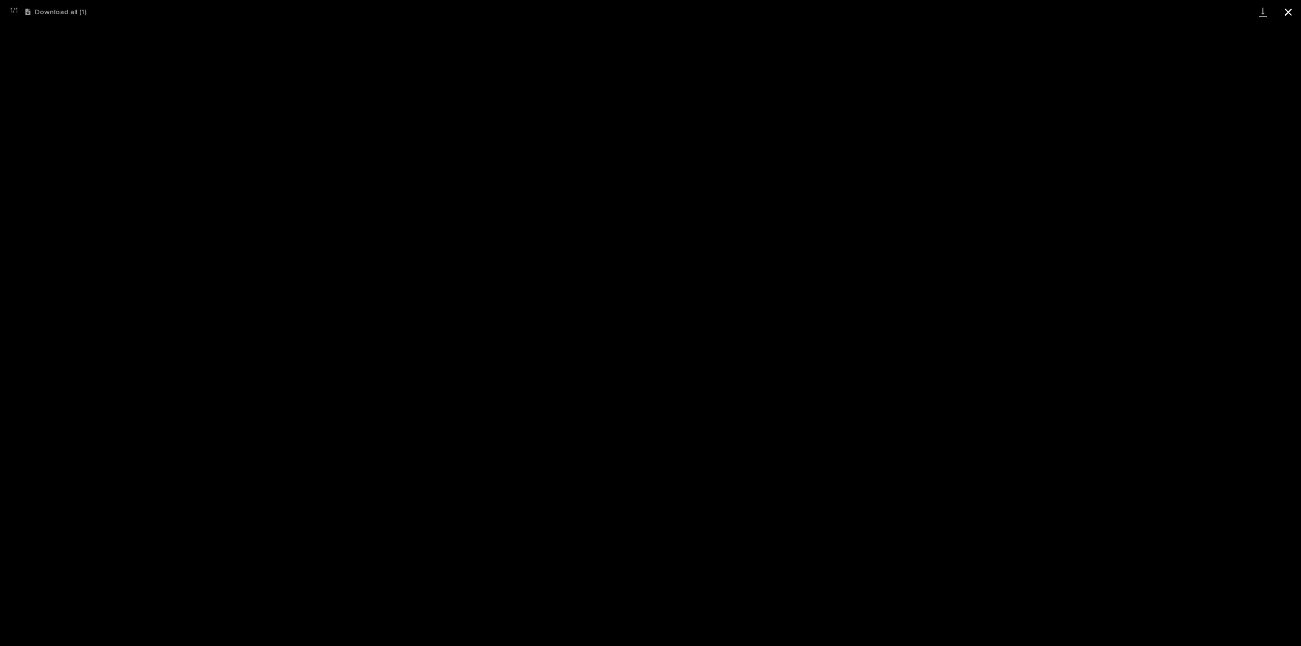
click at [1284, 12] on button "Close gallery" at bounding box center [1288, 12] width 25 height 24
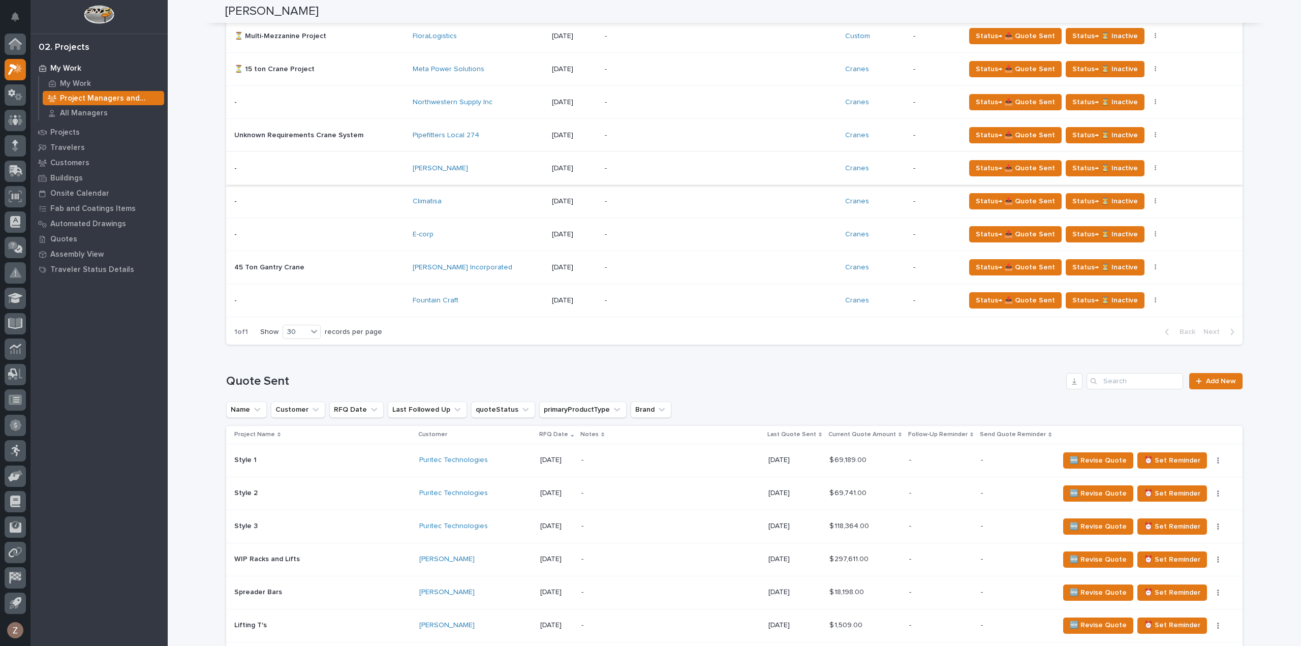
scroll to position [813, 0]
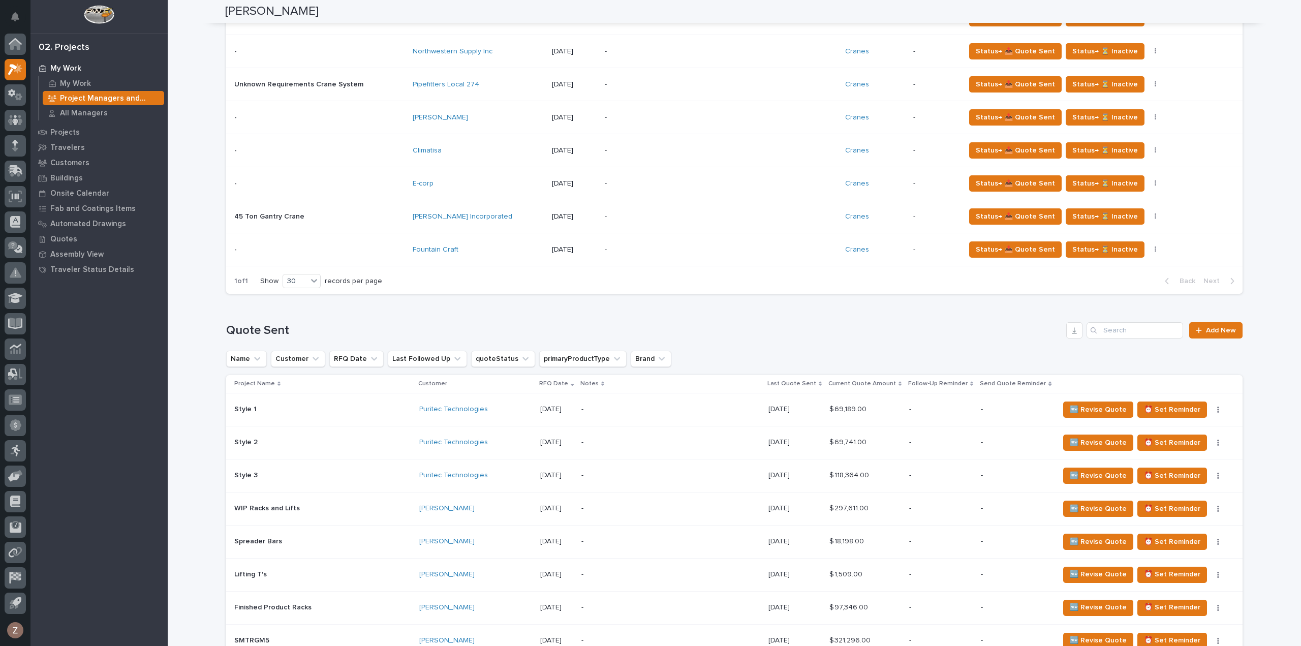
click at [475, 473] on td "Puritec Technologies" at bounding box center [475, 475] width 121 height 33
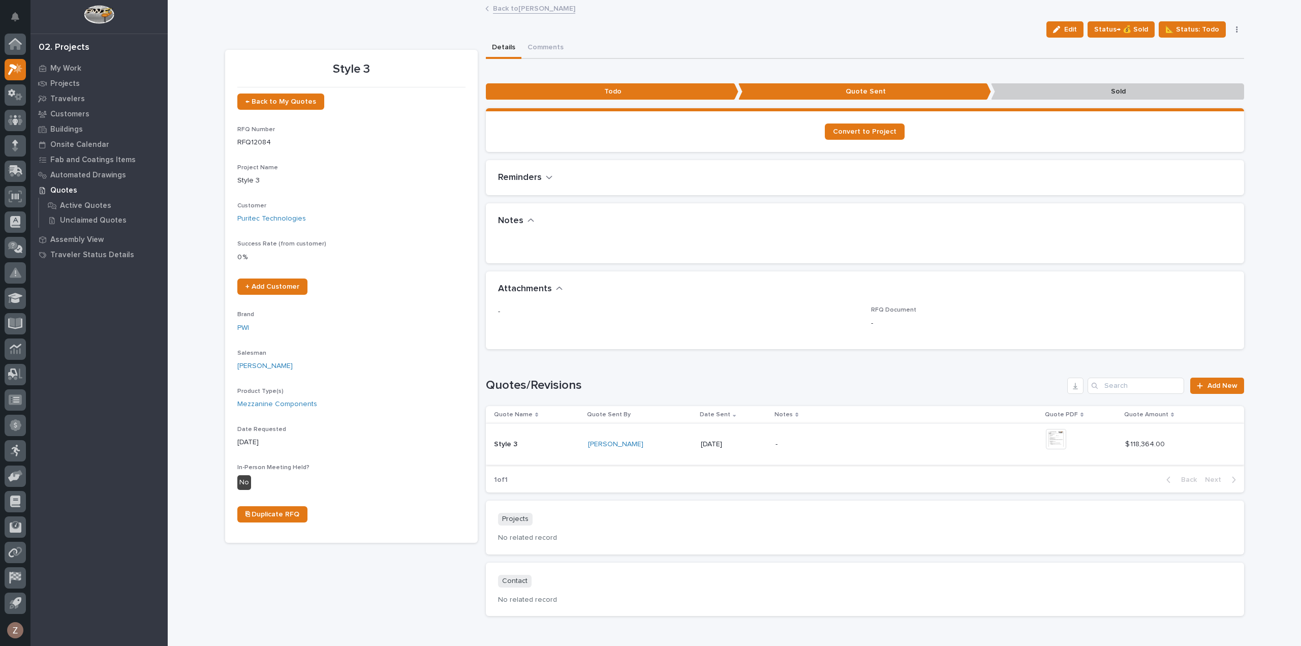
click at [1056, 436] on img at bounding box center [1056, 439] width 20 height 20
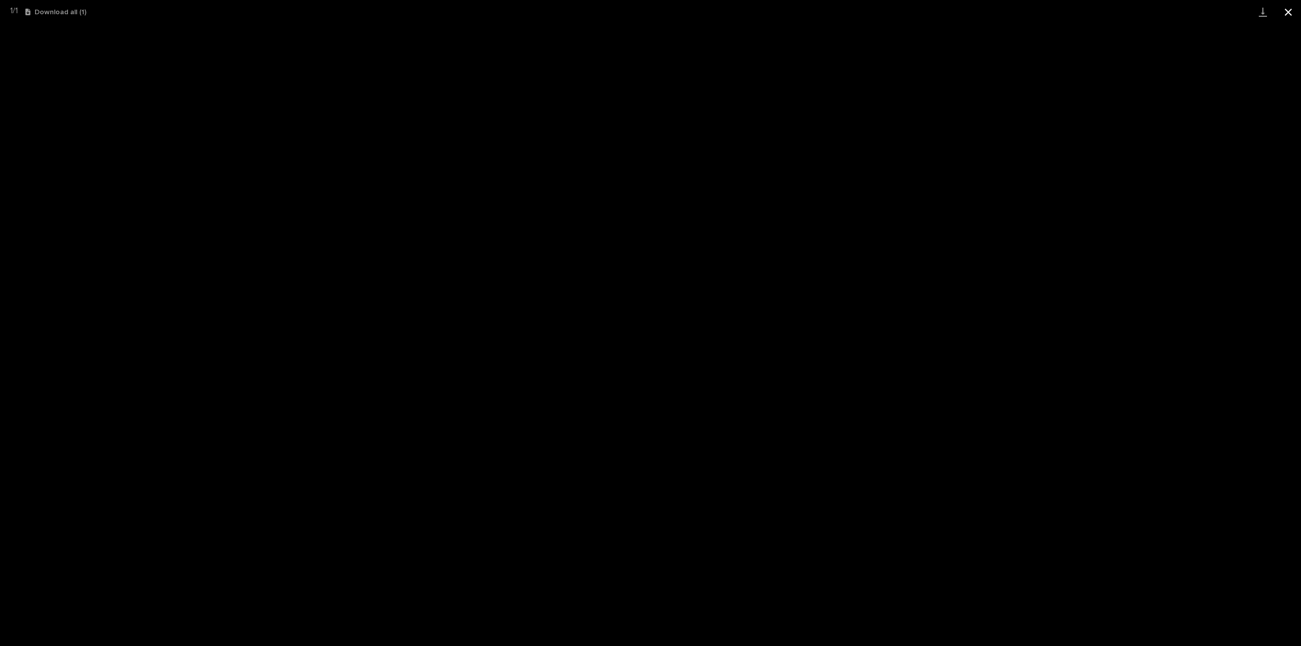
click at [1284, 13] on button "Close gallery" at bounding box center [1288, 12] width 25 height 24
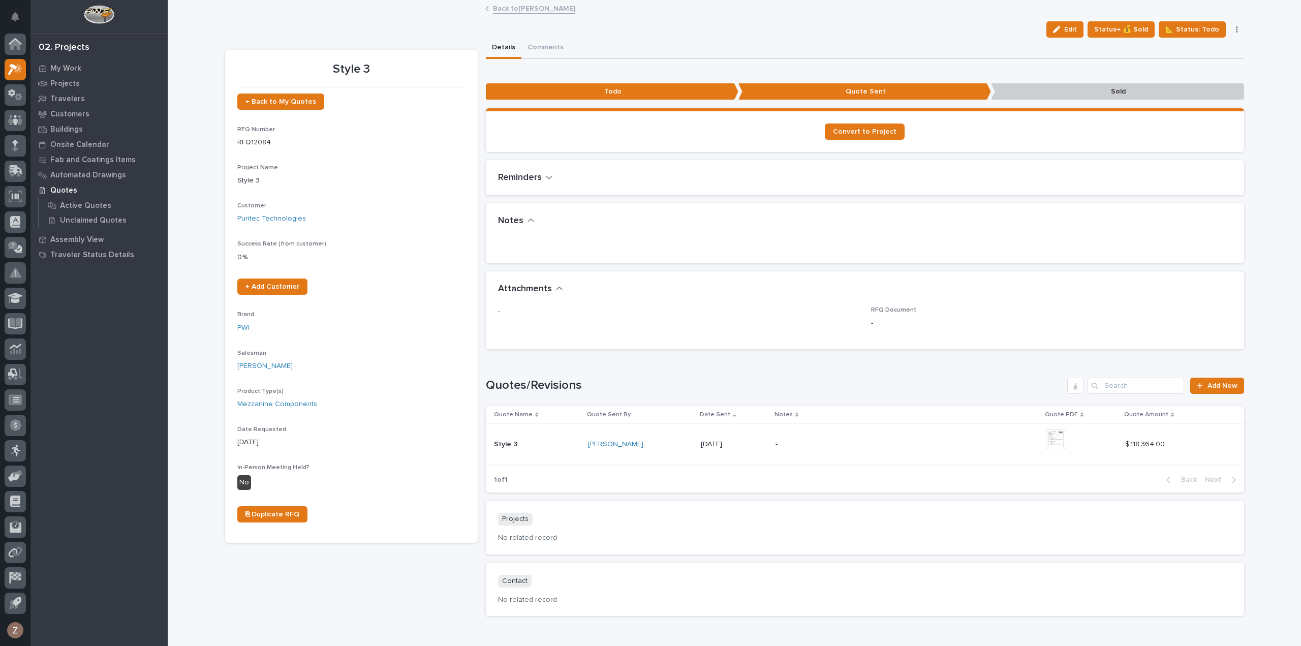
click at [26, 72] on div at bounding box center [15, 326] width 30 height 585
click at [12, 68] on icon at bounding box center [15, 70] width 15 height 12
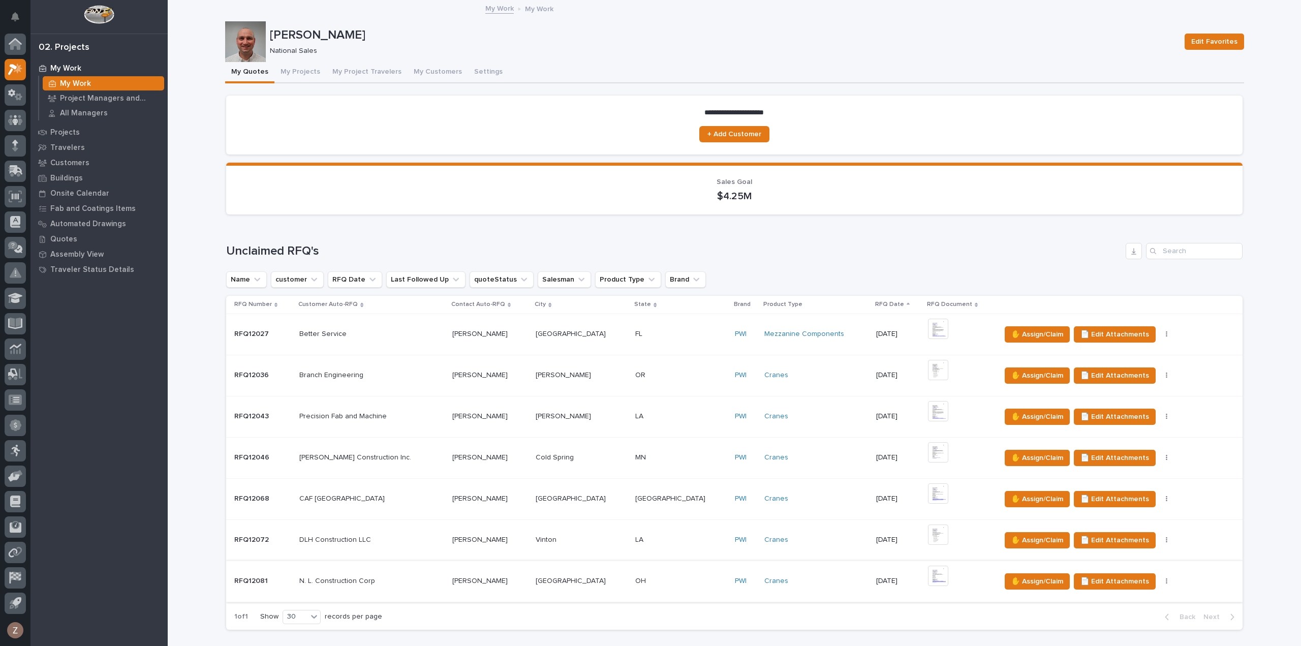
scroll to position [102, 0]
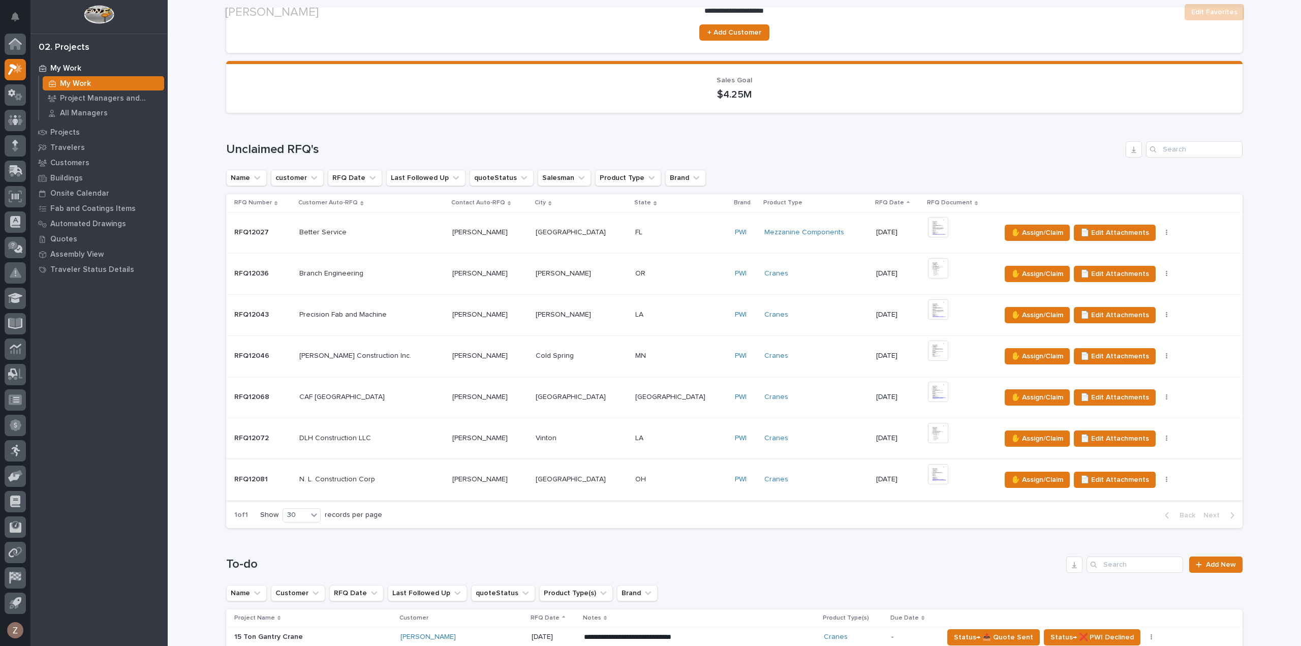
click at [928, 474] on img at bounding box center [938, 474] width 20 height 20
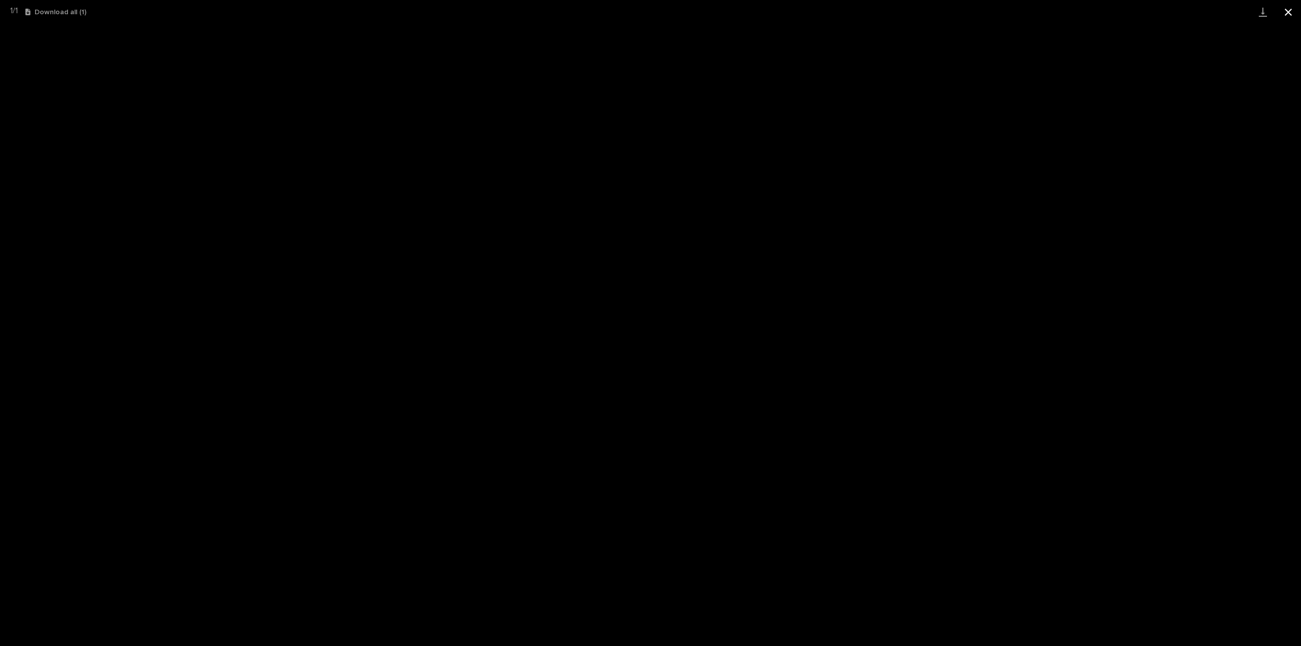
click at [1288, 16] on button "Close gallery" at bounding box center [1288, 12] width 25 height 24
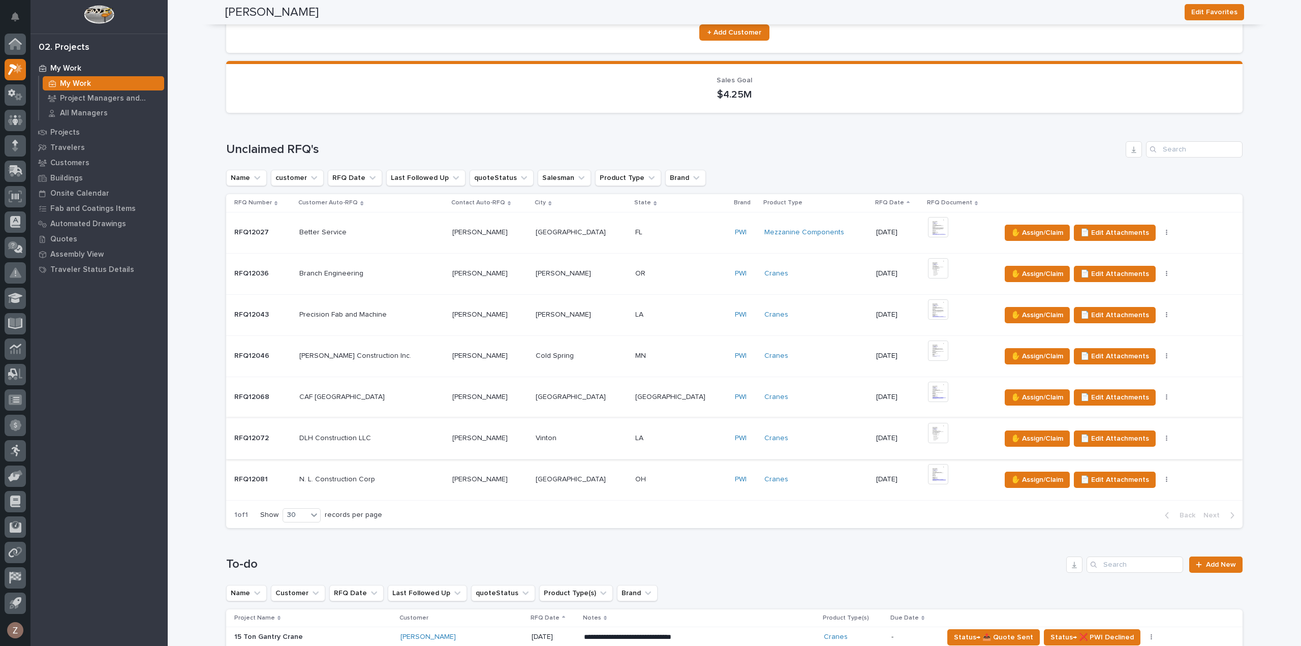
click at [928, 435] on img at bounding box center [938, 433] width 20 height 20
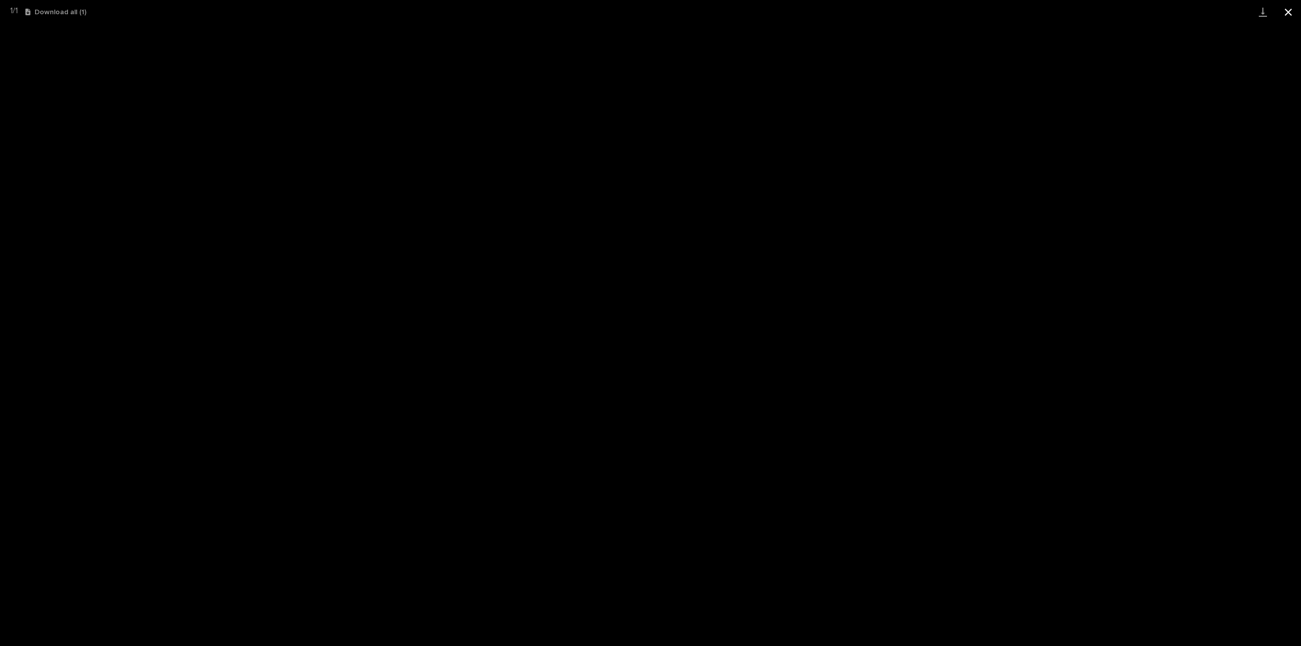
click at [1291, 12] on button "Close gallery" at bounding box center [1288, 12] width 25 height 24
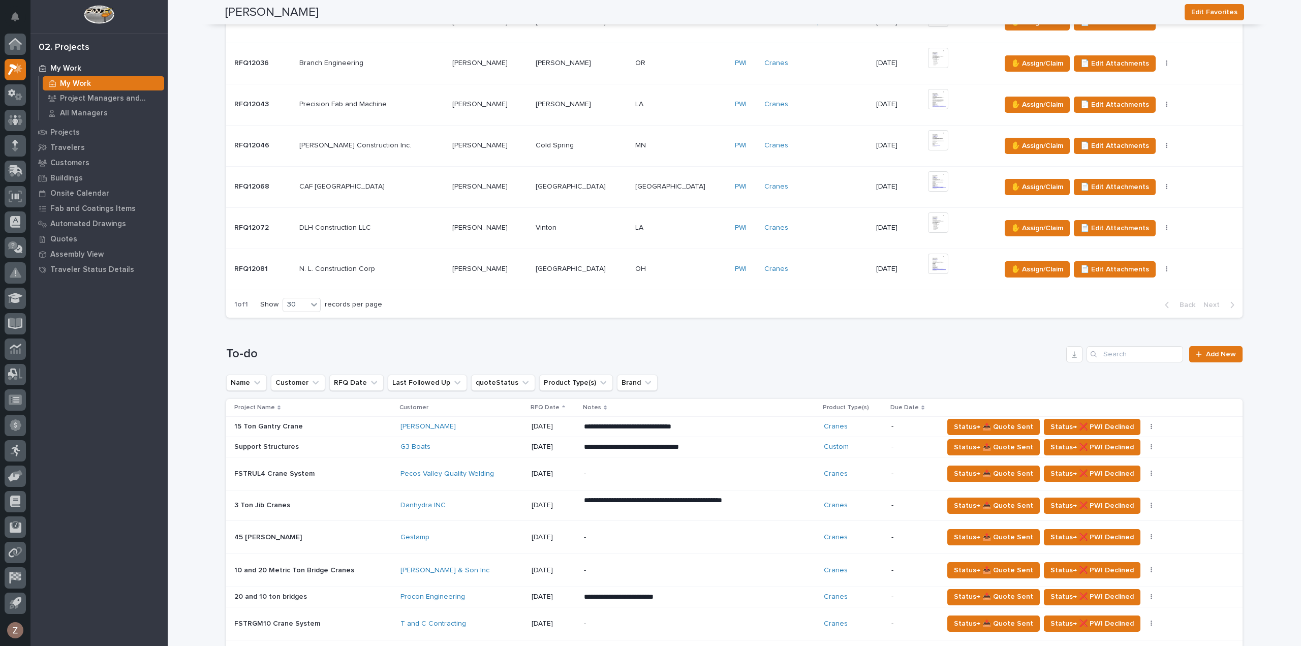
scroll to position [457, 0]
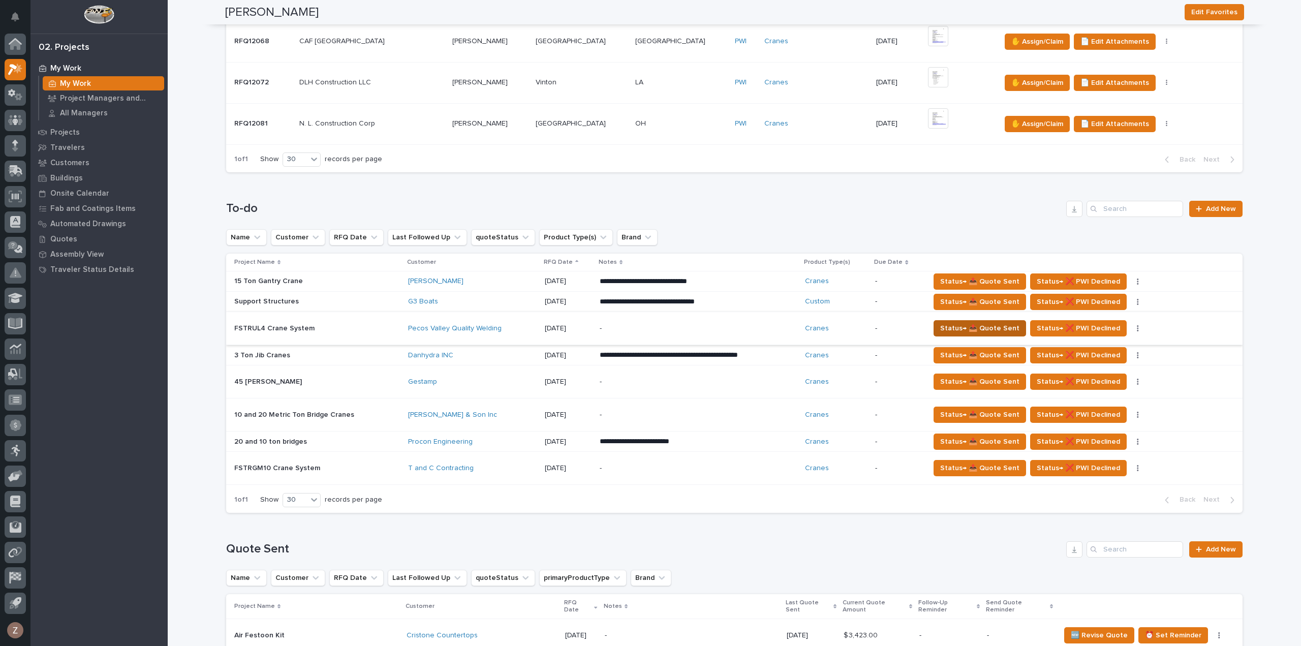
click at [975, 325] on span "Status→ 📤 Quote Sent" at bounding box center [979, 328] width 79 height 12
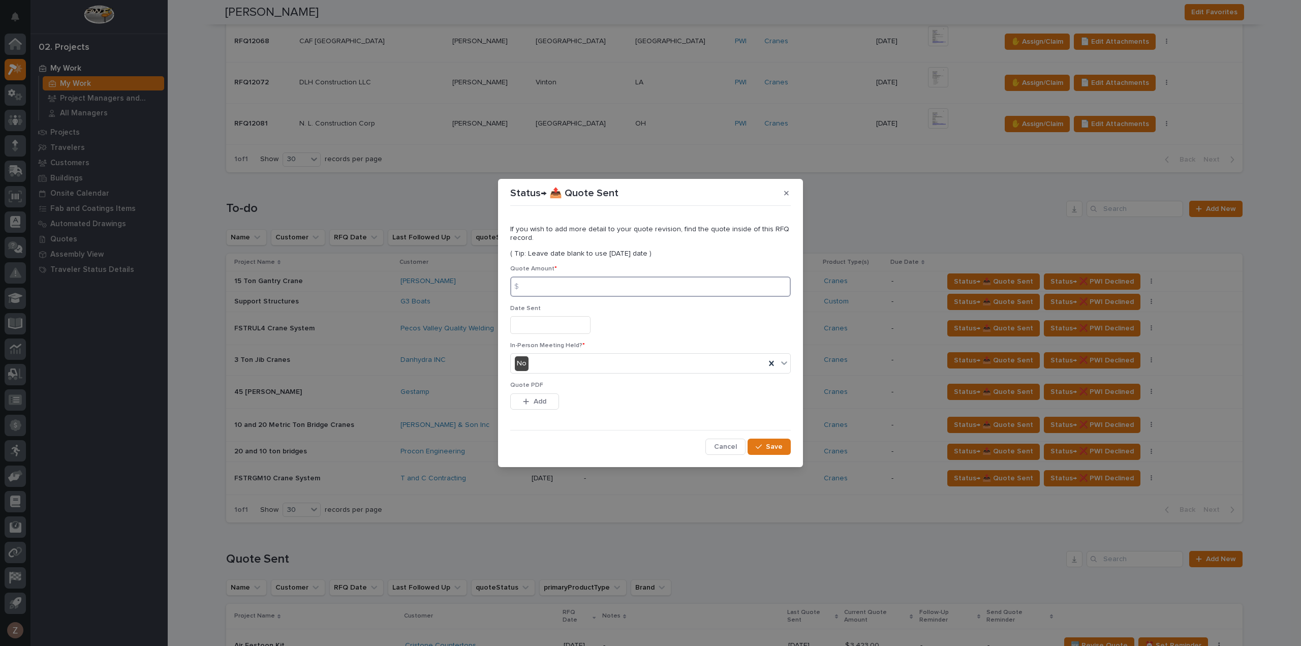
click at [570, 288] on input at bounding box center [650, 287] width 281 height 20
type input "35863"
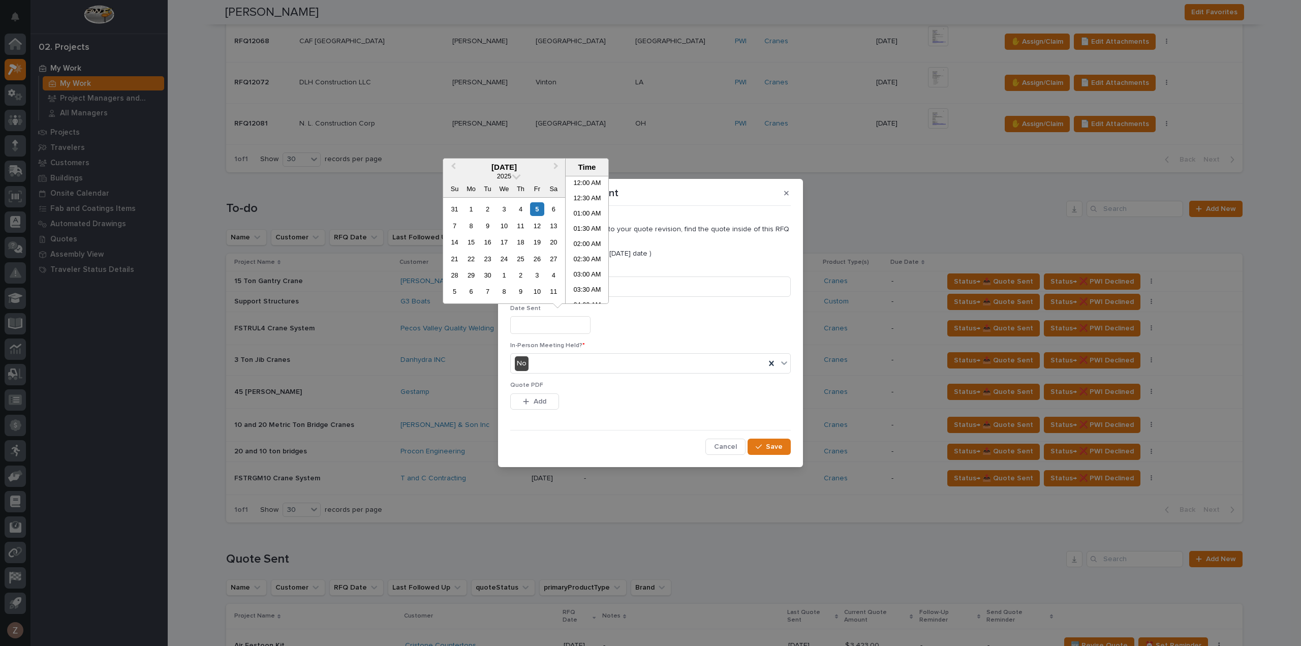
click at [540, 320] on input "text" at bounding box center [550, 325] width 80 height 18
click at [579, 238] on li "09:30 AM" at bounding box center [587, 239] width 43 height 15
type input "**********"
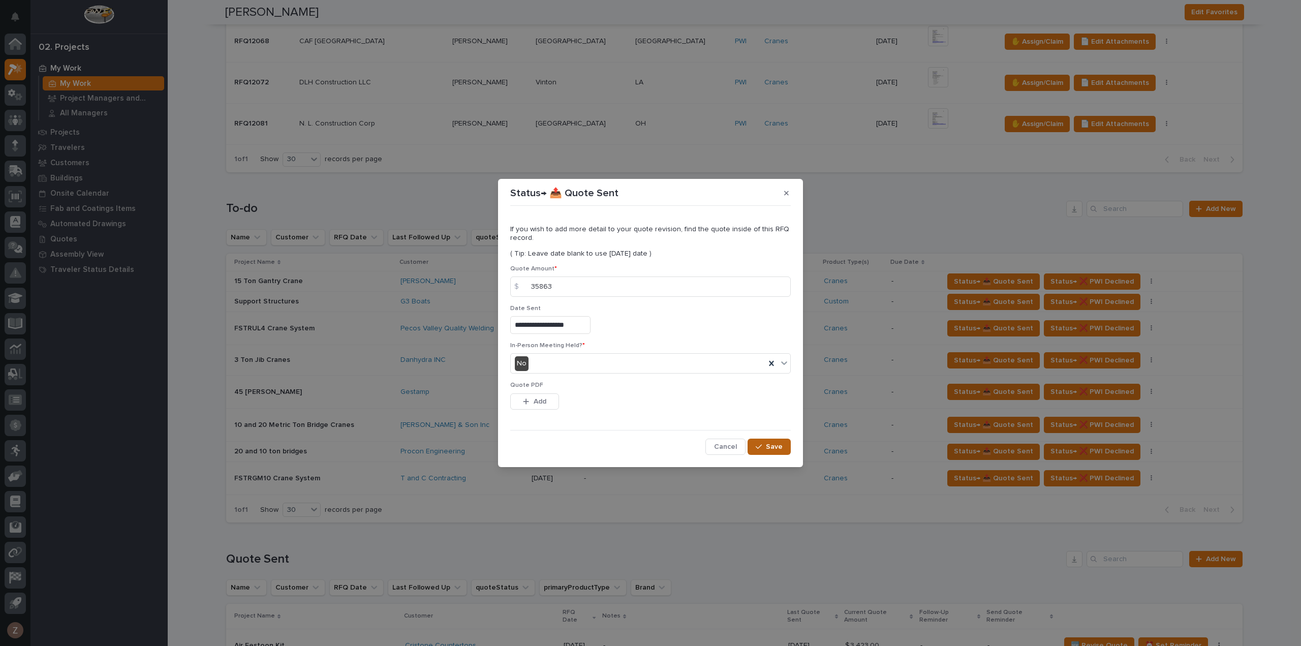
click at [770, 445] on span "Save" at bounding box center [774, 446] width 17 height 9
